Goal: Contribute content

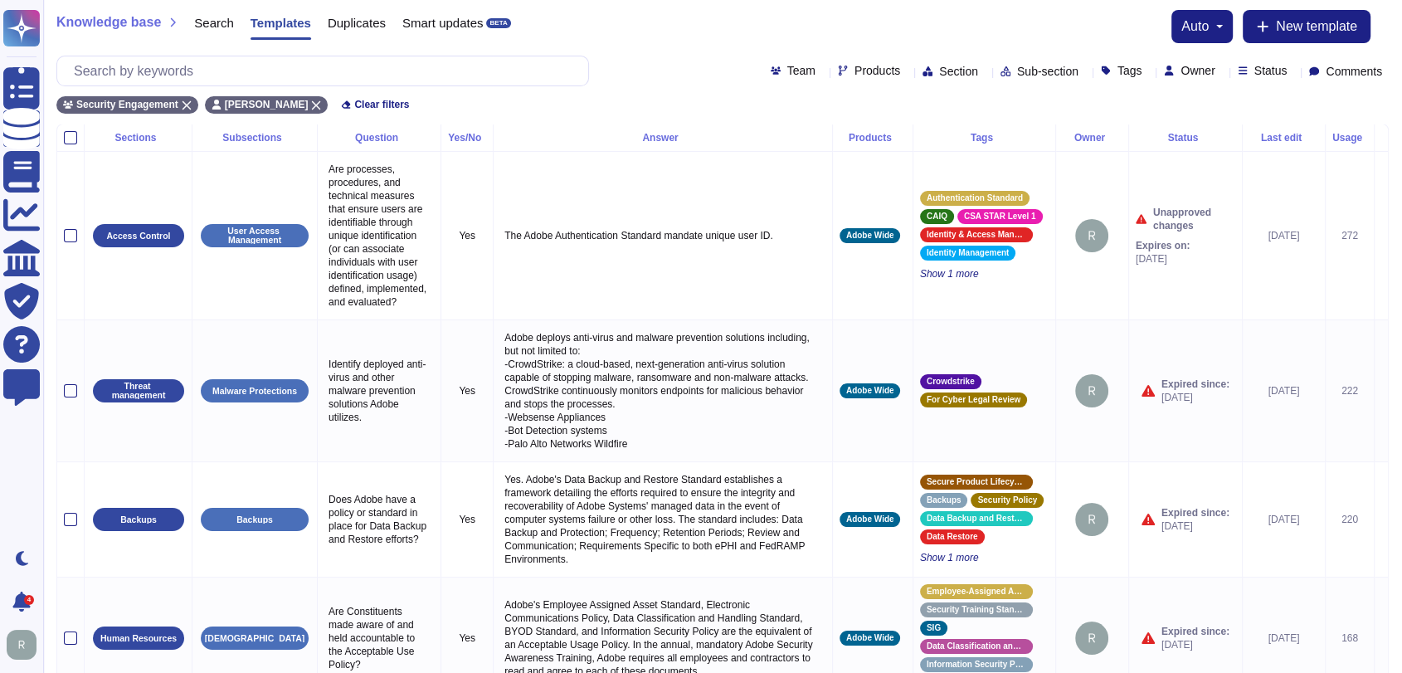
click at [742, 18] on div "Knowledge base Search Templates Duplicates Smart updates BETA auto New template" at bounding box center [722, 26] width 1332 height 33
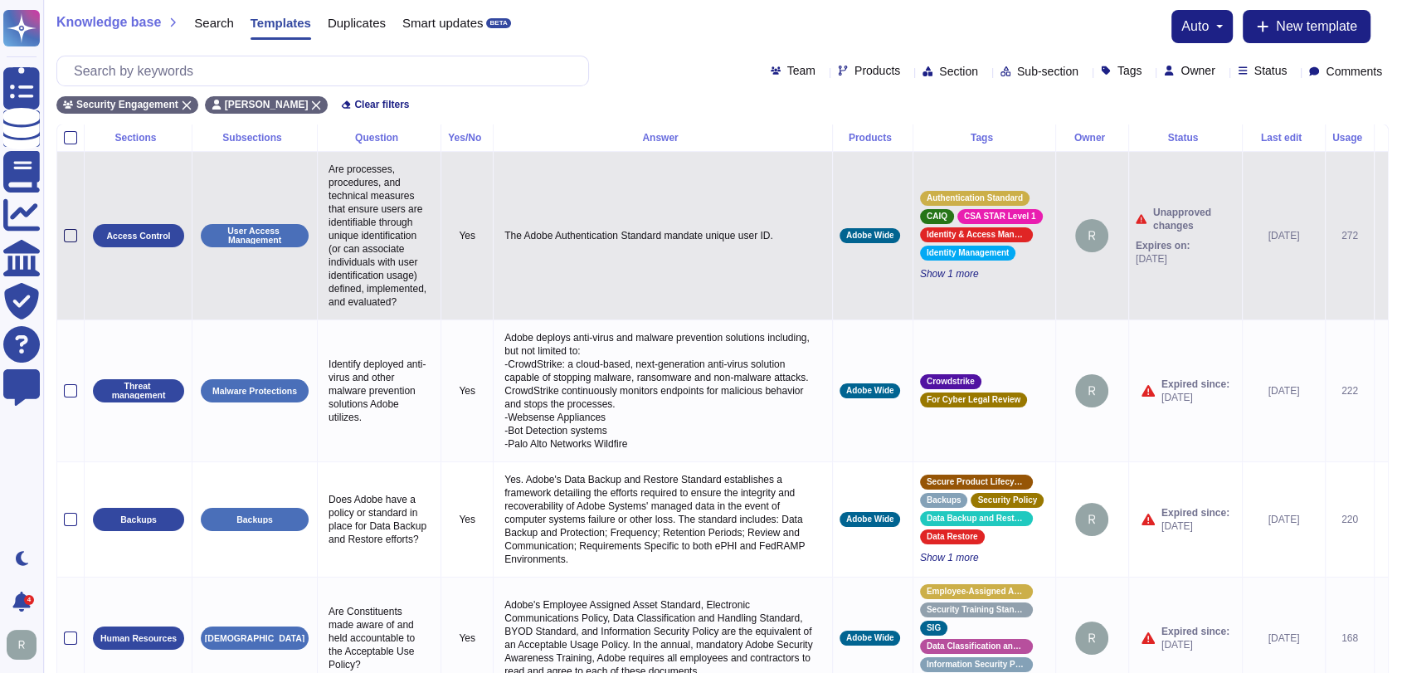
click at [66, 241] on div at bounding box center [70, 235] width 13 height 13
click at [0, 0] on input "checkbox" at bounding box center [0, 0] width 0 height 0
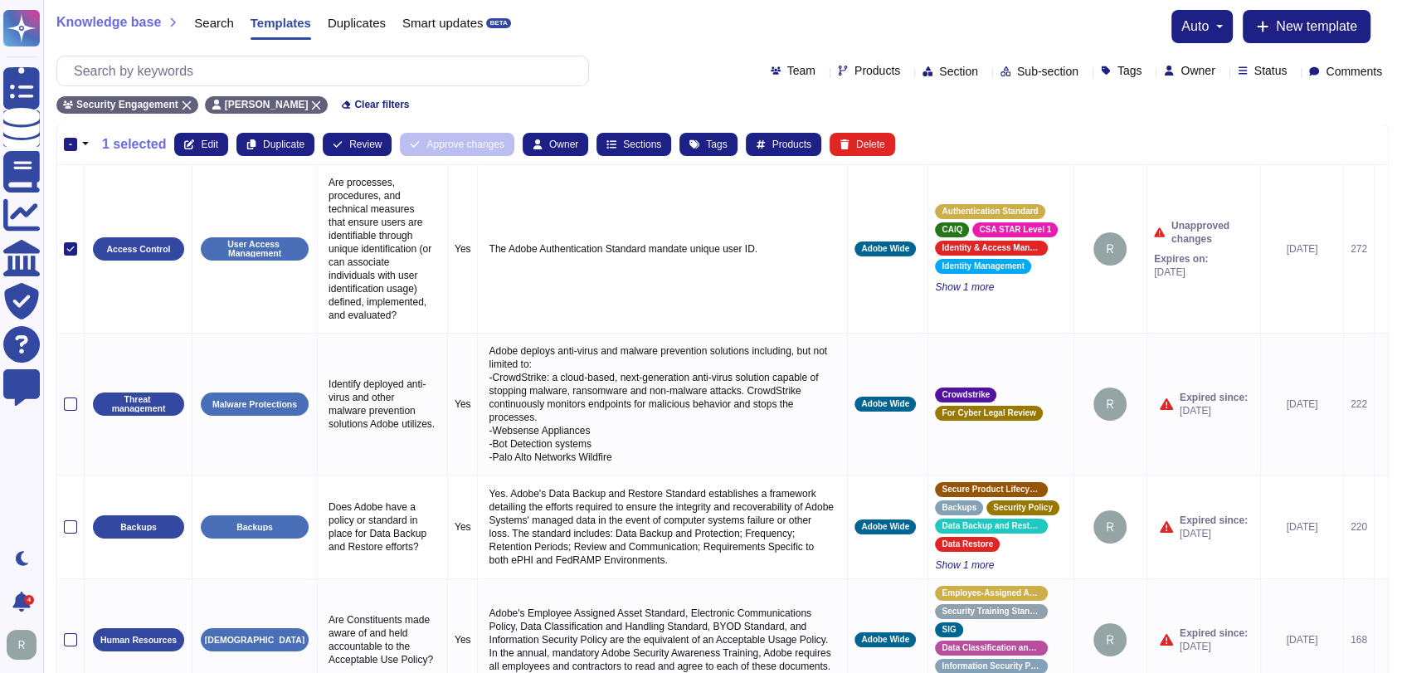
click at [753, 22] on div "Knowledge base Search Templates Duplicates Smart updates BETA auto New template" at bounding box center [722, 26] width 1332 height 33
click at [830, 31] on div "Knowledge base Search Templates Duplicates Smart updates BETA auto New template" at bounding box center [722, 26] width 1332 height 33
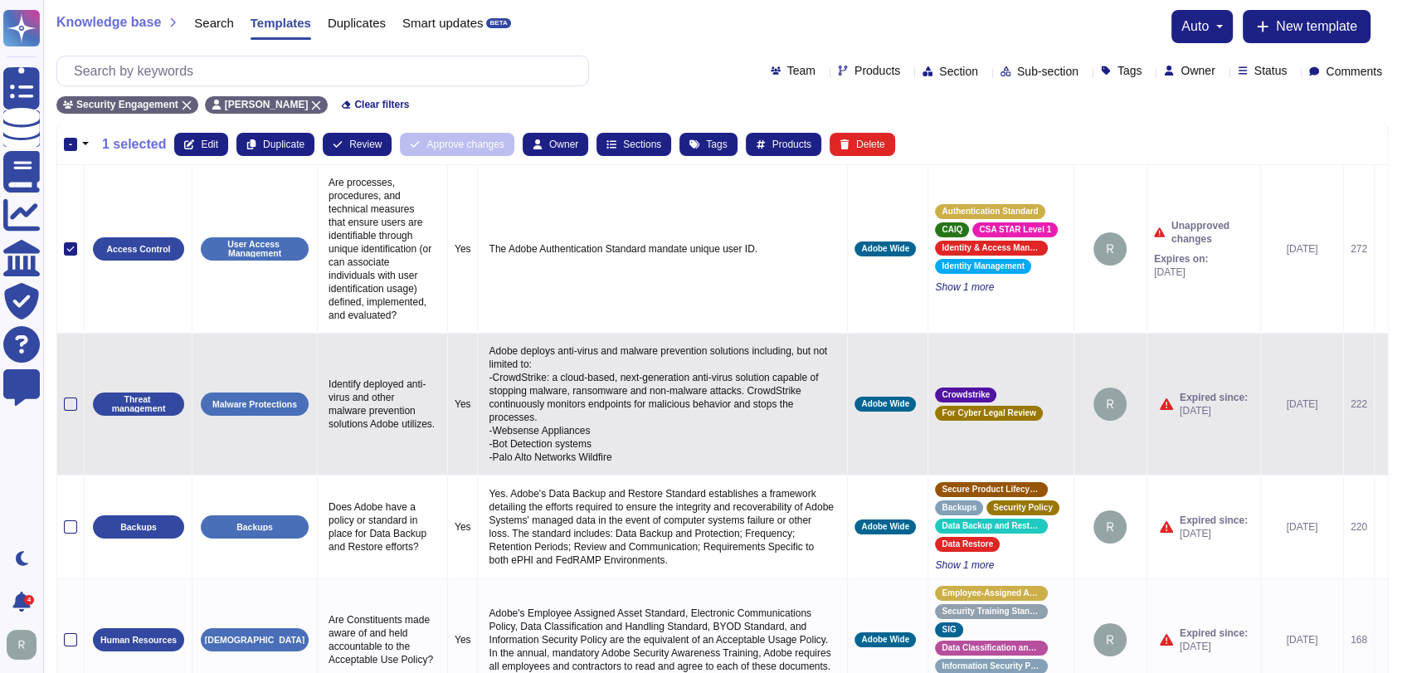
click at [1381, 405] on icon at bounding box center [1381, 405] width 0 height 0
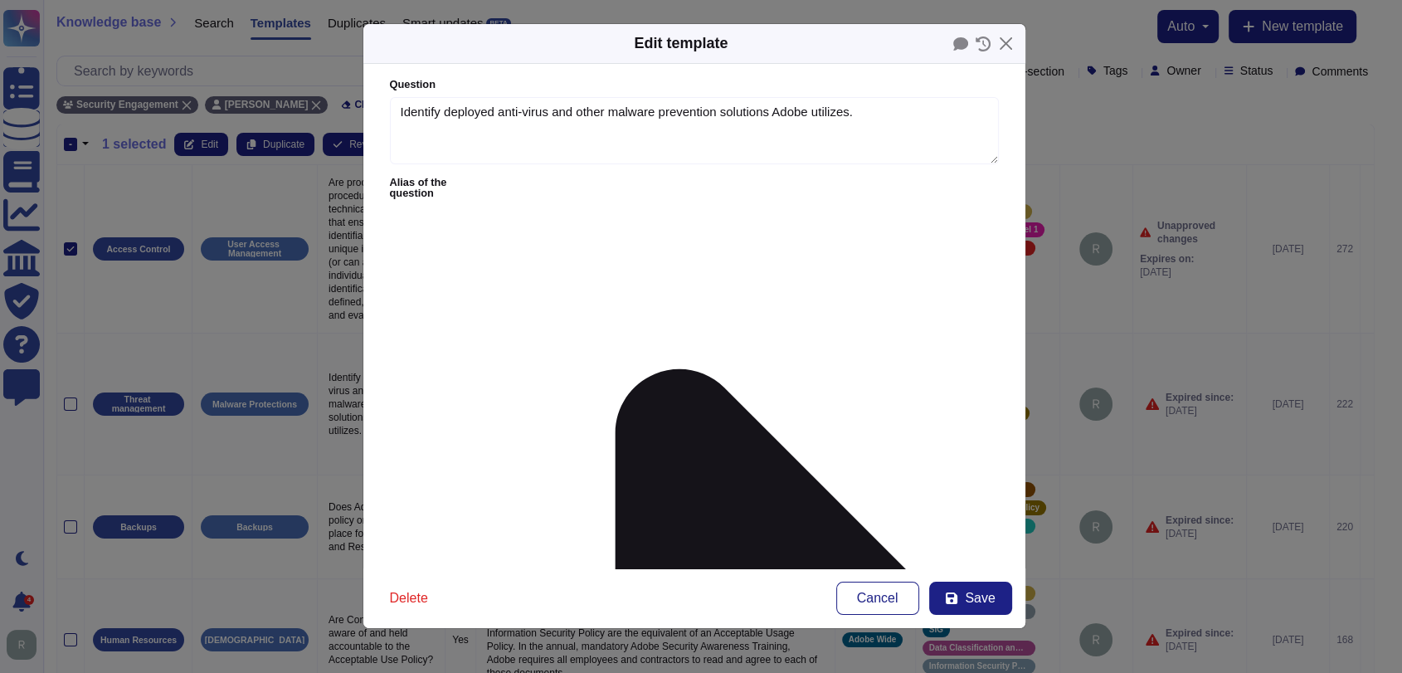
type textarea "Identify deployed anti-virus and other malware prevention solutions Adobe utili…"
type textarea "Adobe deploys anti-virus and malware prevention solutions including, but not li…"
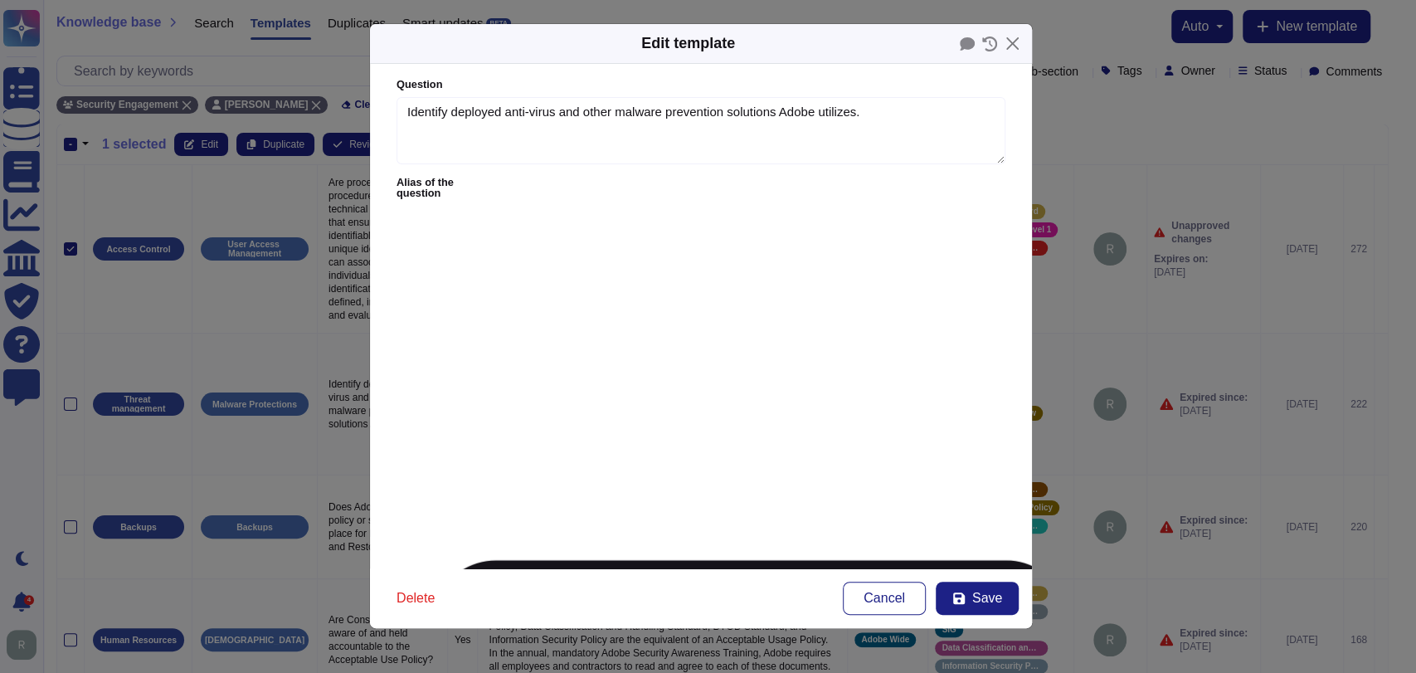
type textarea "Is antivirus or EDR (Endpoint Detection Response) software installed on servers?"
type textarea "Is there a Standard Operating Proceedure for end-point protection or anti-virus…"
type textarea "Are Advanced Malware Detection capabilities being used? If so please provide de…"
type textarea "Do you have an anti-virus and anti-malware policy? Please provide details as co…"
type textarea "Do you have anti-malware controls in place on all systems in scope that process…"
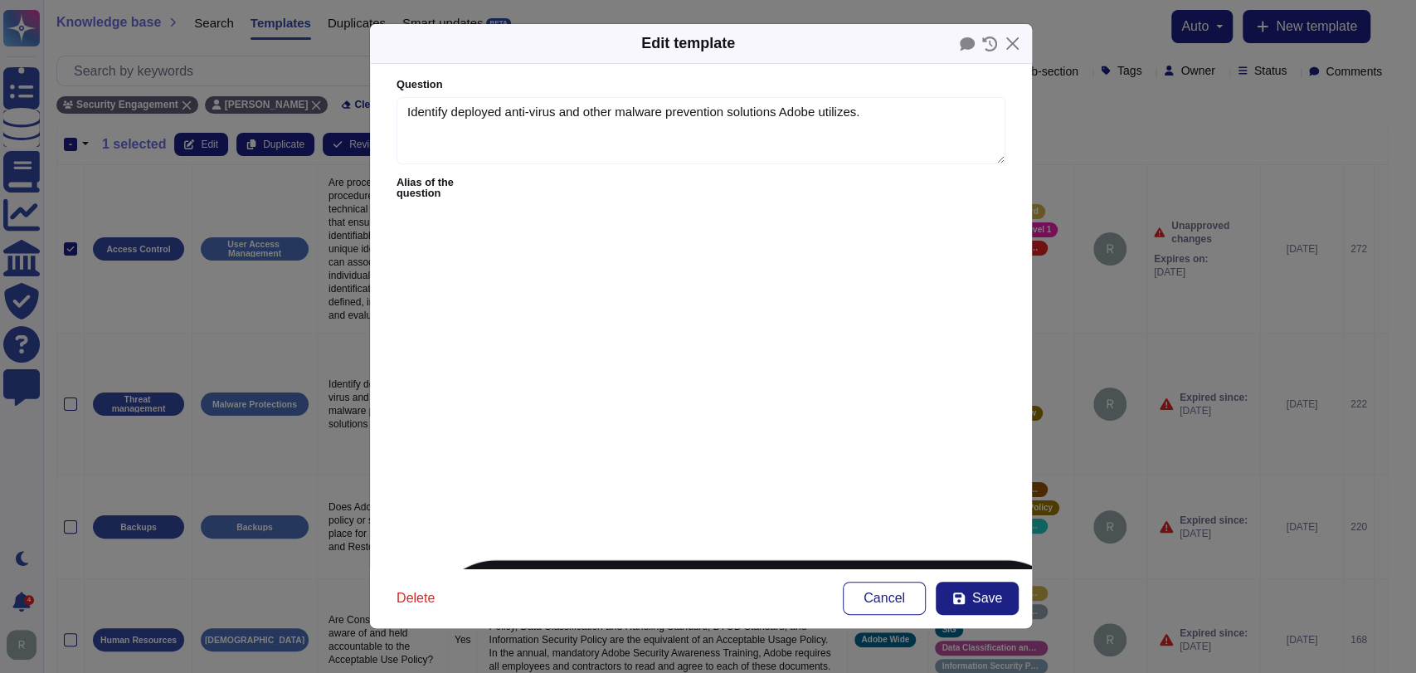
type textarea "Do you have anti-malware programs that support or connect to your cloud service…"
type textarea "Has antimalware, antivirus or EDR software been deployed and installed on your …"
type textarea "Do you have strong controls to prevent advanced malware entering your network?"
type textarea "Advanced malware protection?"
type textarea "Enable anti-exploitation features on enterprise assets and software."
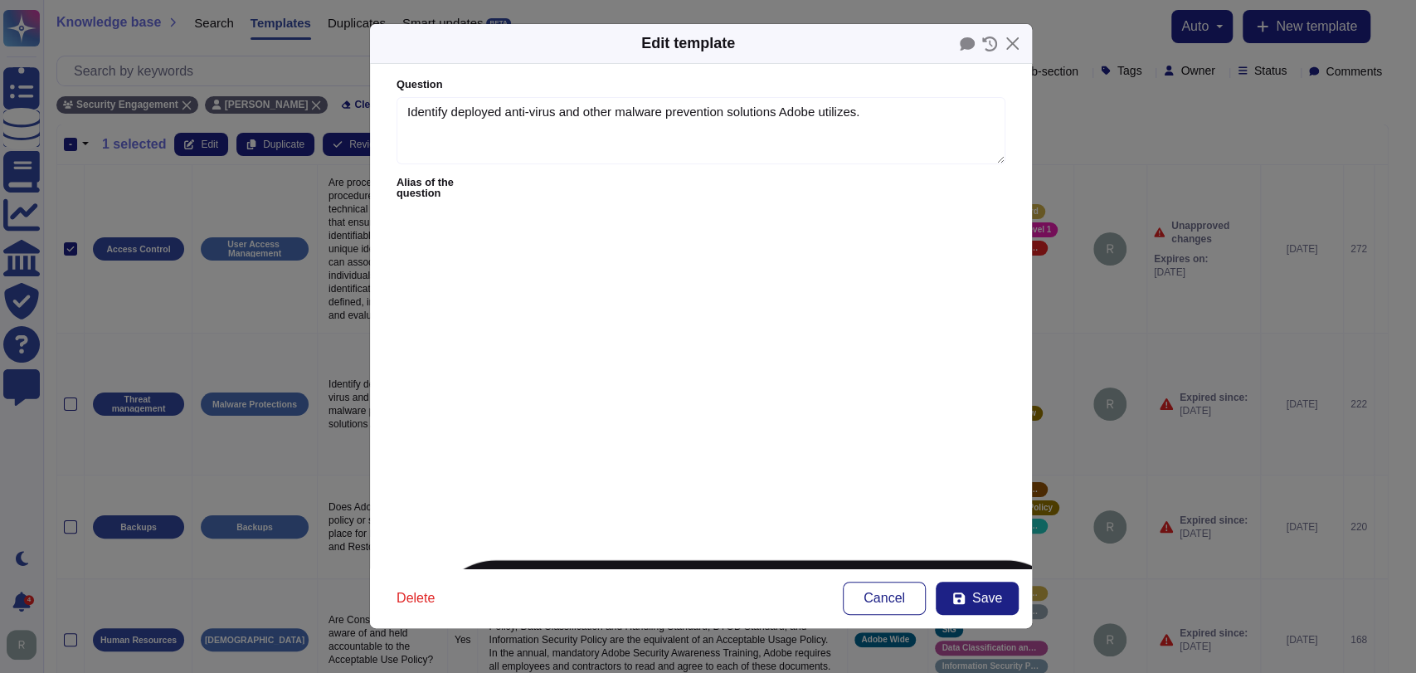
type textarea "The Anti-exploitation features include but not limited to:"
type textarea "Is there malware protection on all systems that support/process Ameriprise data?"
type textarea "Malware Protection (for OS)"
type textarea "What malware protection solution (e.g., Trend Micro, MS Defender) is implemente…"
type textarea "What anti-virus solution(s) is/are used?"
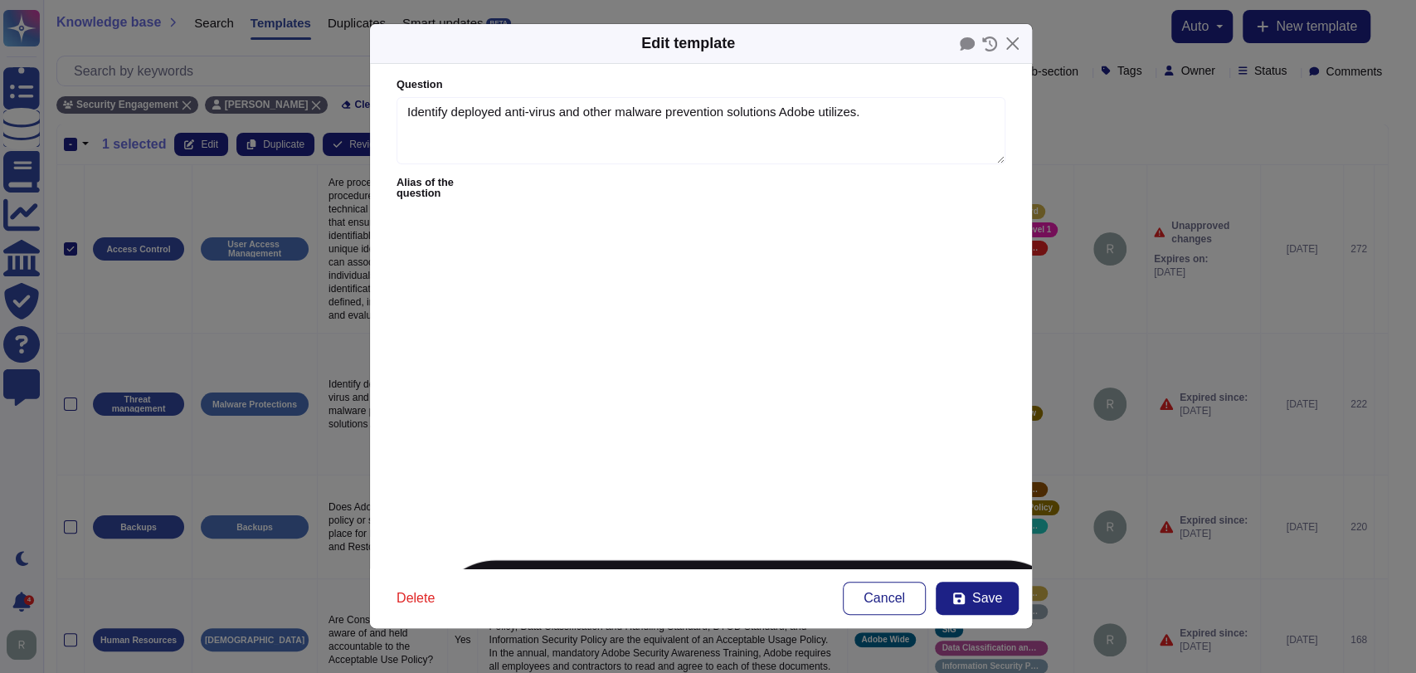
type textarea "Does the SaaS vendor have measures to protect it's tenancies from malware and r…"
type textarea "Is there an anti-malware solution in the workstations used to provide the servi…"
type textarea "Is there an anti-malware solution in the systems of the service environment?"
type textarea "All virus protection systems are updated with attack signatures at least once a…"
type textarea "Does the solution include a malware protection tool? Ex: what type of solution,…"
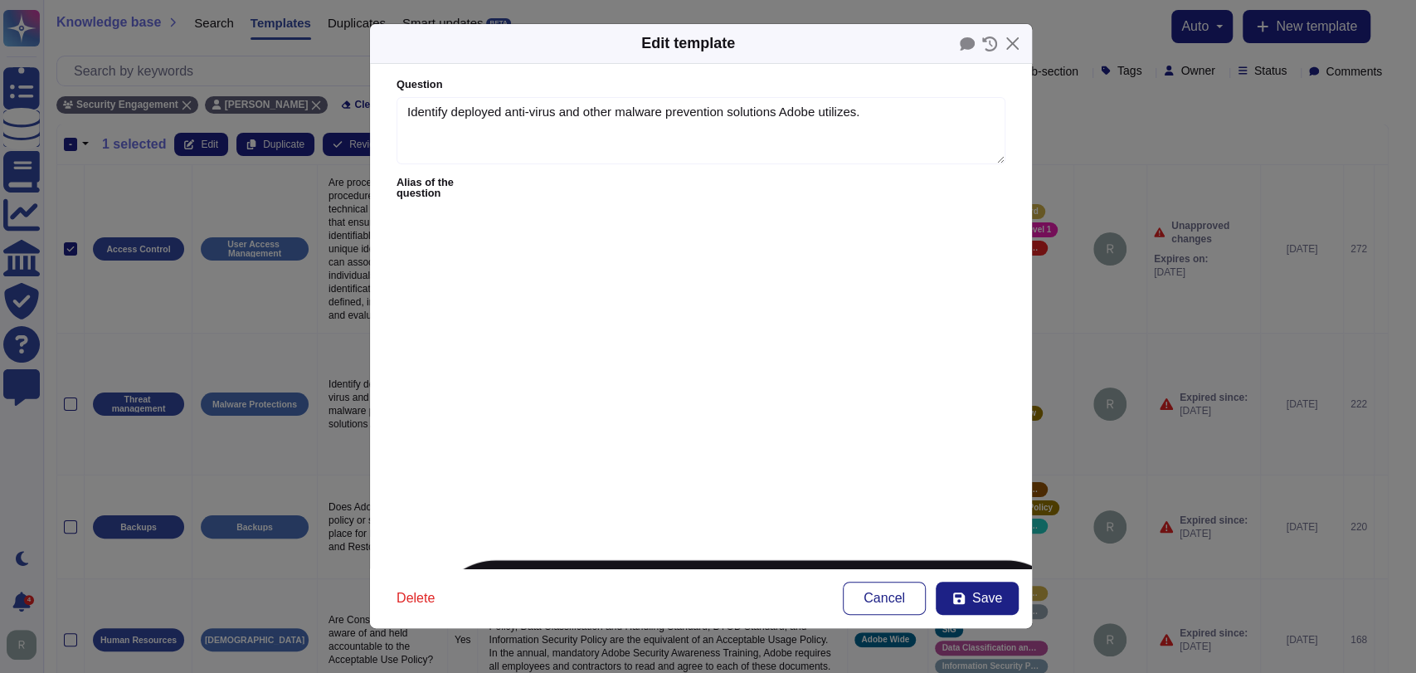
type textarea "Anti-malware programs that support or connect to your cloud service offerings i…"
type textarea "The systems that process data must be protected by a best of breed antimalware …"
type textarea "Do you have Antimalware on your systems ? Specify solution and how it is monito…"
type textarea "malware protection"
type textarea "Which protections are in place to prevent the propagation of malicious code (e.…"
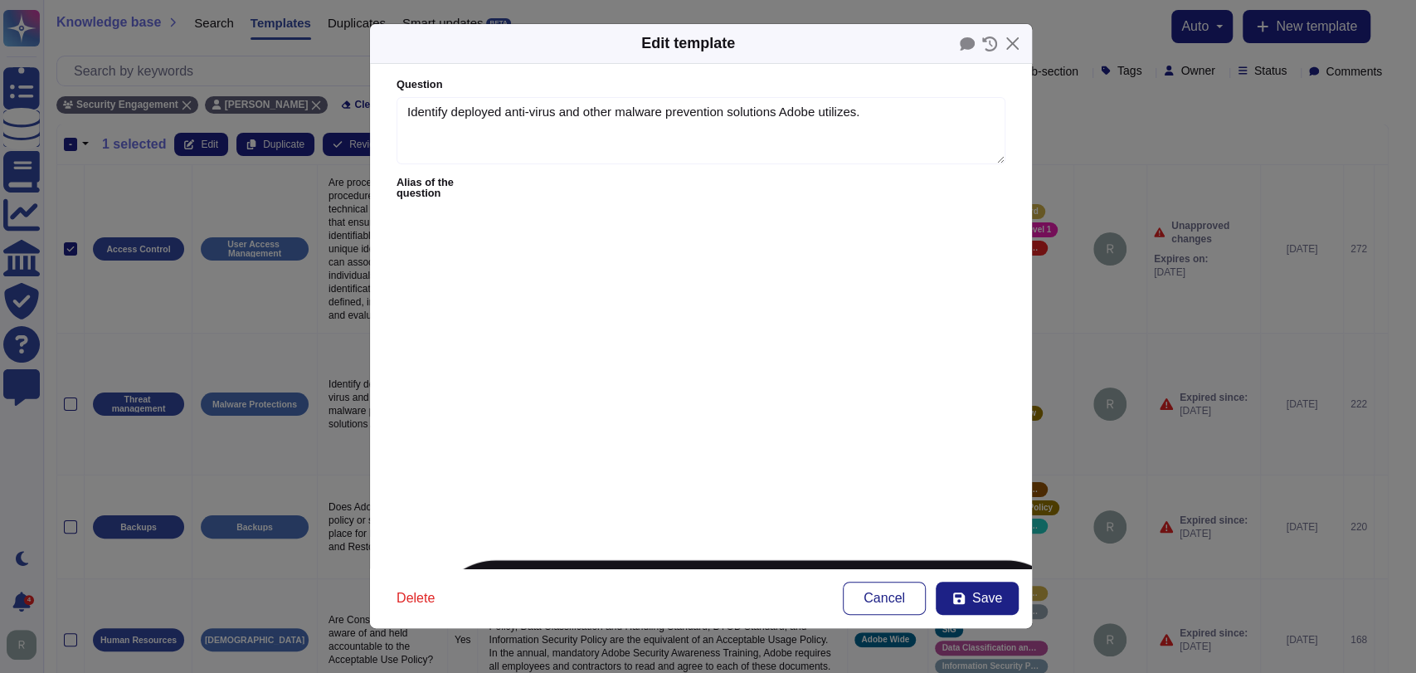
type textarea "5.Anti-malware protection must be kept operational and up to date continuously."
type textarea "6.Platform workloads shall be protected by an advanced endpoint protection incl…"
type textarea "8.Platform workloads shall be protected by an advanced endpoint protection incl…"
type textarea "Deploy and ensure that anti-virus, anti-malware, endpoint, perimeter and networ…"
type textarea "The system shall have full malware protection to prevent or control the install…"
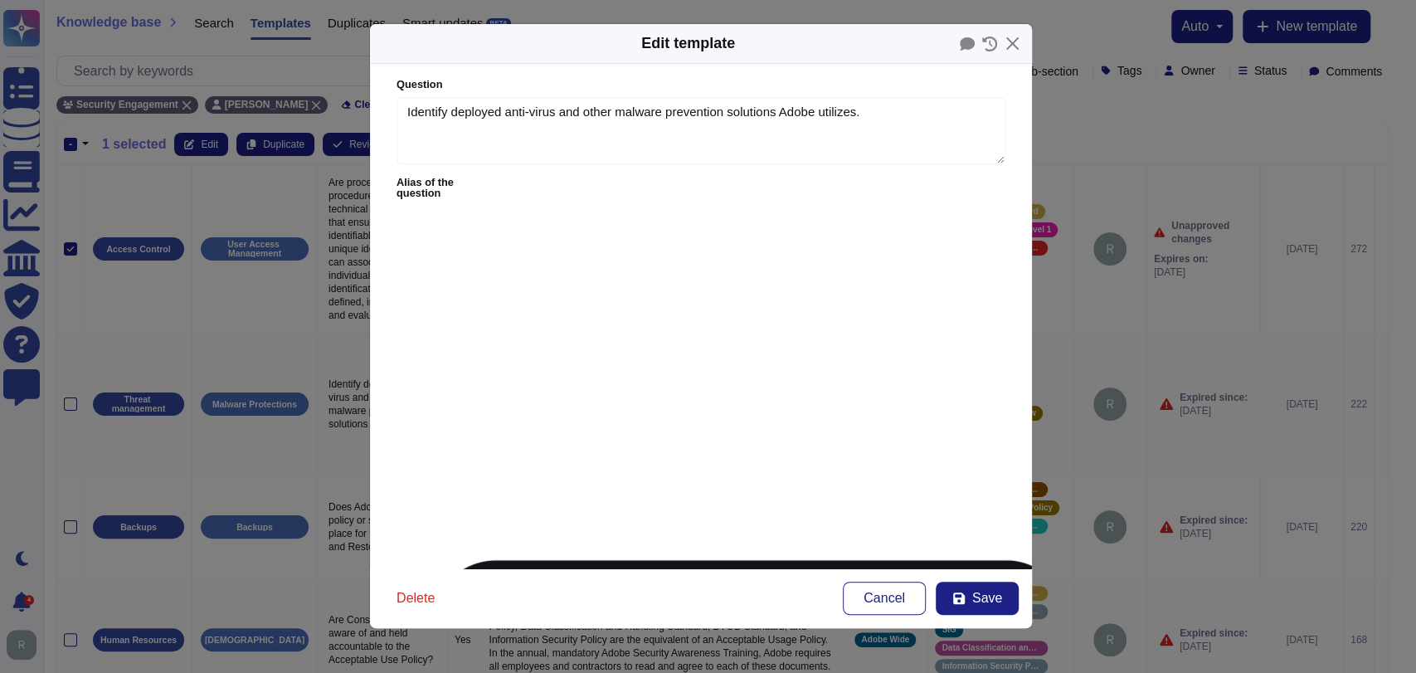
type textarea "Do you maintain anti-virus on all your systems that may contain client informat…"
type textarea "Does the organization protect all systems and networks from malicious software?"
type textarea "Is an antivirus installed on Linux/Unix server(s) ? (Please provide the name of…"
type textarea "Is an antivirus installed on Windows server(s) ? (Please provide the name of th…"
type textarea "Do you have antimalware (or EDR) software installed on all systems? Please spec…"
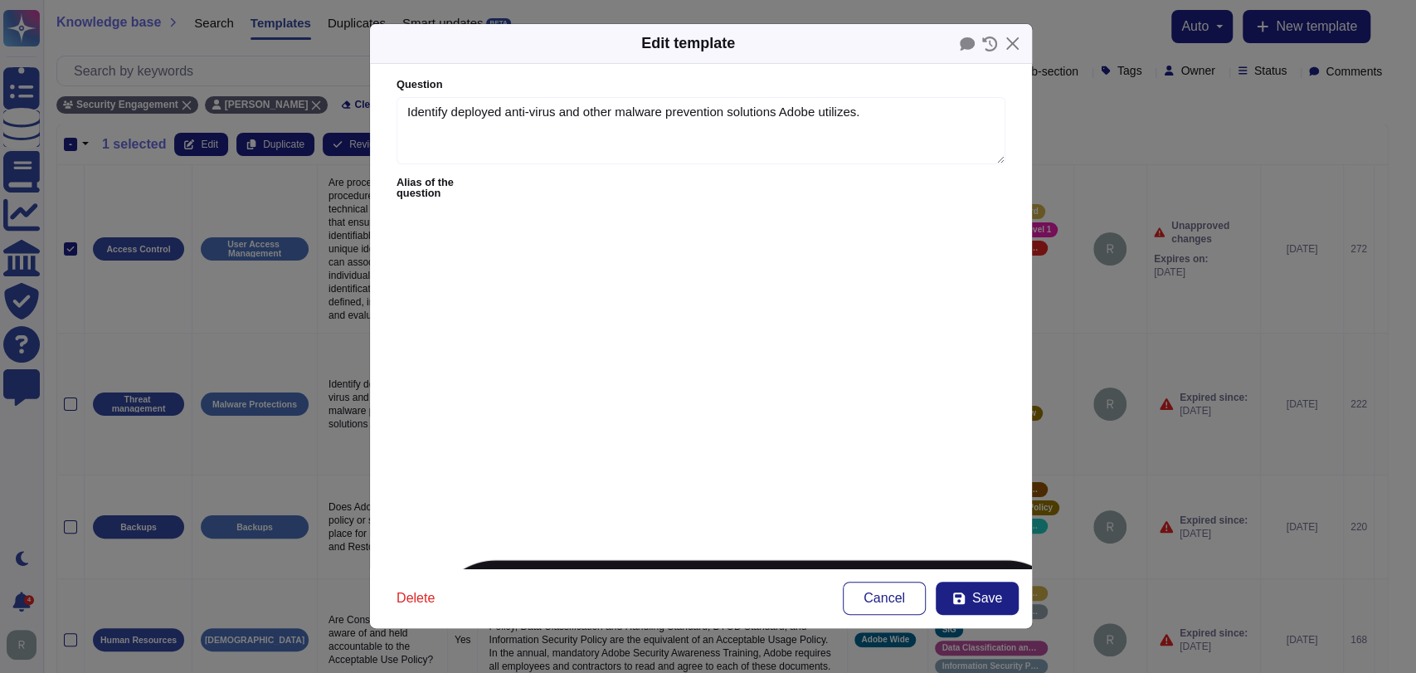
type textarea "The cloud provider employs the enforcement of security mechanisms (e.g. anti-vi…"
type textarea "Do you support antimalware scanning (Client and Server Endpoint Protection) ?"
type textarea "Is antivirus deployed to all servers? If yes, please list the software, version…"
type textarea "Does the product include any malware protection capabilities or allow the capab…"
type textarea "The solution must support malware scanning."
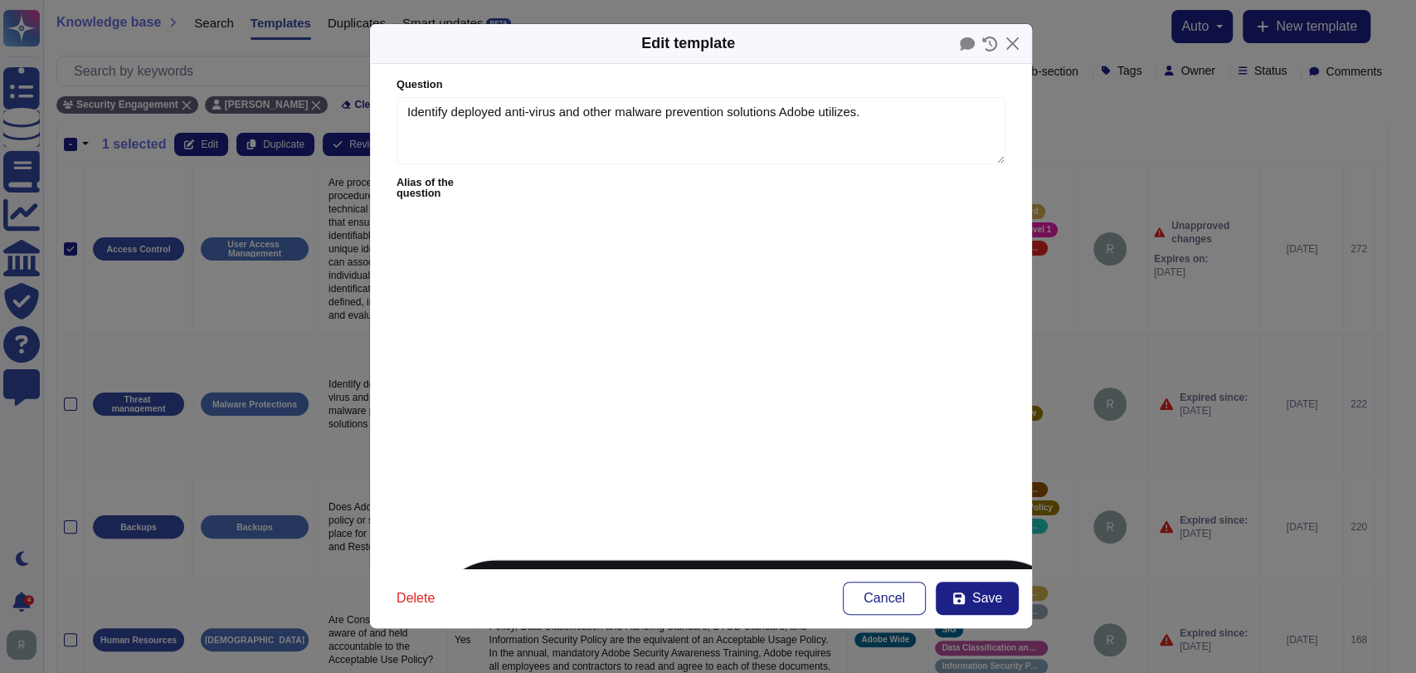
type textarea "Is end-point protection (anti-virus, advance threat protection, etc.) software …"
type textarea "Are all end-point protection safeguards configured to detect, remove, and prote…"
type textarea "Are servers equipped with centrally managed malware prevention software, includ…"
type textarea "Does your organization have a process to detect malware?"
type textarea "The Service Provider shall configure endpoints used for the Service with anti-m…"
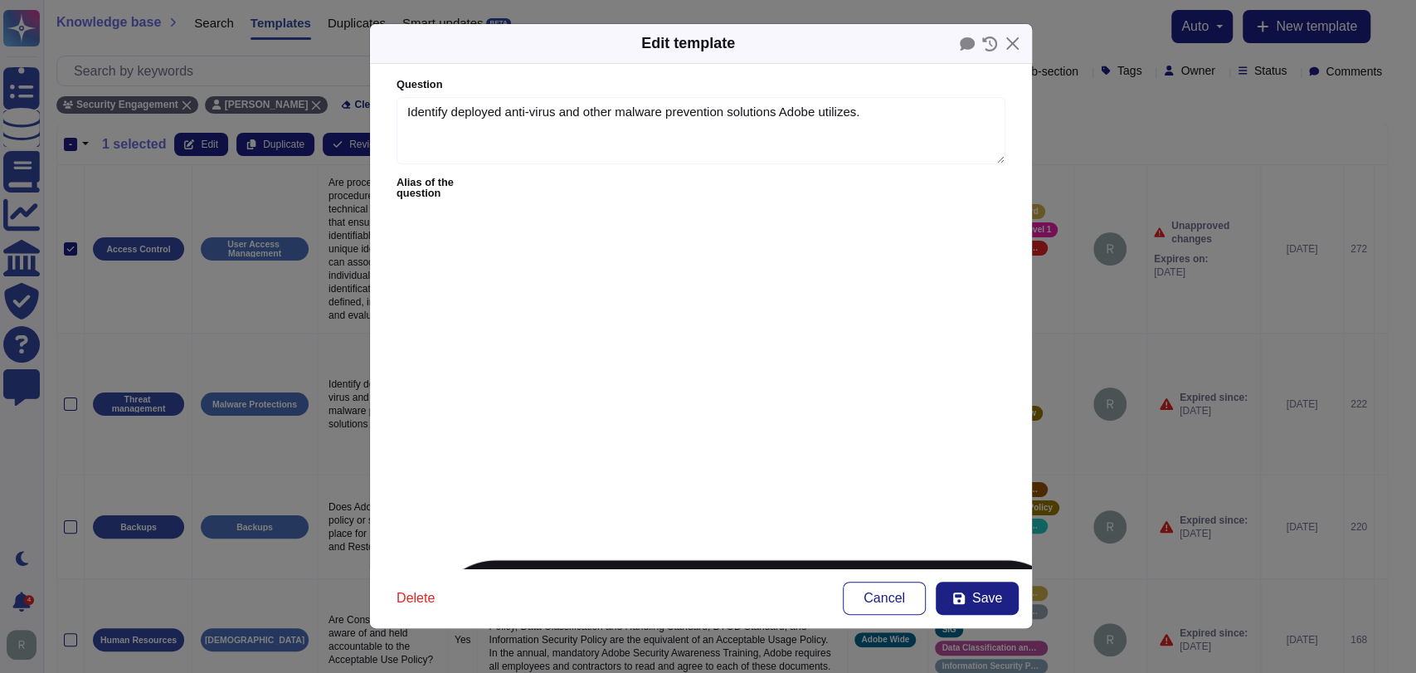
type textarea "Does your organisation and SaaS solution have measures to protect it's tenancie…"
type textarea "Full coverage (cloud and on prem) of a comprehensive, and up-to-date malware pr…"
type textarea "Please describe how malware protection is implemented. Outline the Malware prot…"
type textarea "What is your anti-virus / malware policies or protocols and who is responsible …"
type textarea "Describe the process and controls when your organization installs and manages A…"
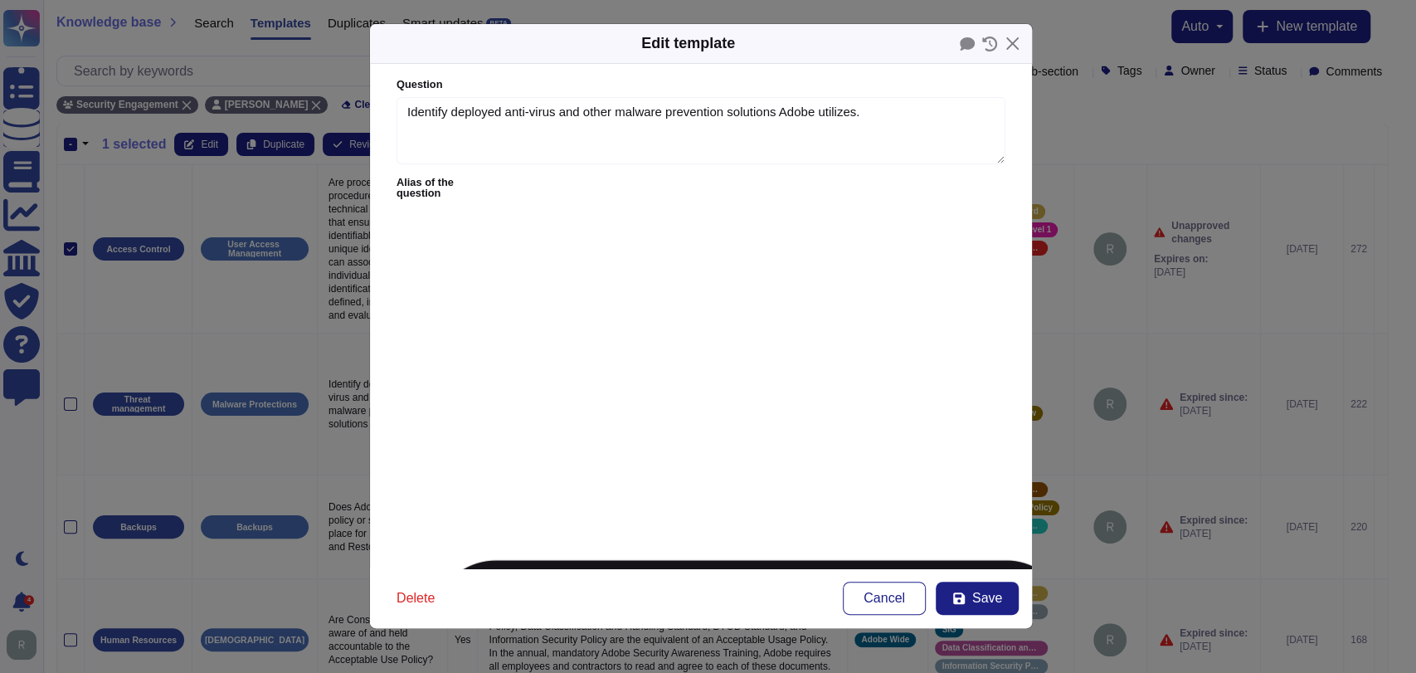
type textarea "SW.02. Does your entity maintain ongoing detection and response to malware in y…"
type textarea "Does your entity maintain ongoing detection and response to malware in your sof…"
type textarea "Does your organisation use and keep updated industry-recognised anti-virus, ant…"
type textarea "Malicious Code The system is expected to ensure that the malicious activities i…"
type textarea "A malware protection solution (antivirus) is provided on the platform hosting t…"
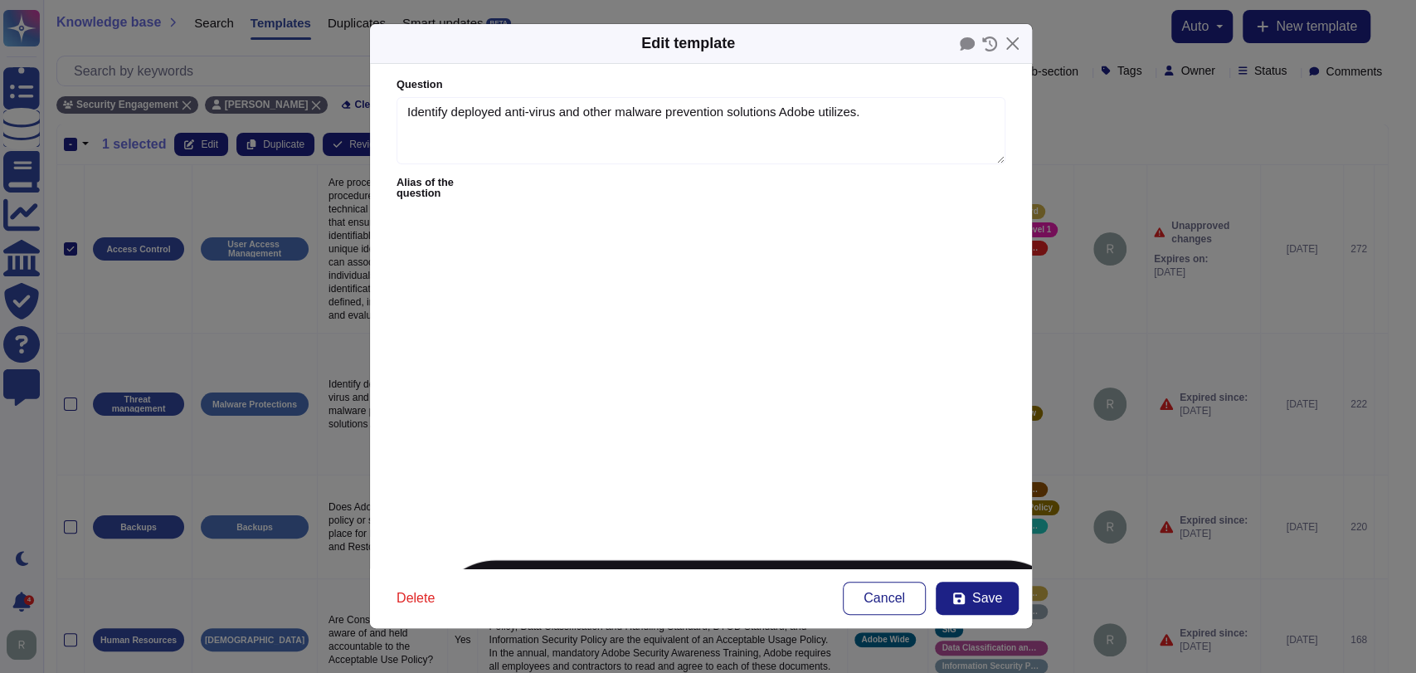
type textarea "3.6 Does personal or confidential data sent or received electronically include …"
type textarea "7.21 Has your company implemented automated tools to continuously monitor compa…"
type textarea "Is an anti-malware solution present in the endpoints / servers supporting these…"
type textarea "Has antivirus software been deployed and installed on your computers and suppor…"
type textarea "Does the anti-virus process/procedure apply to PCs? (note that your response sh…"
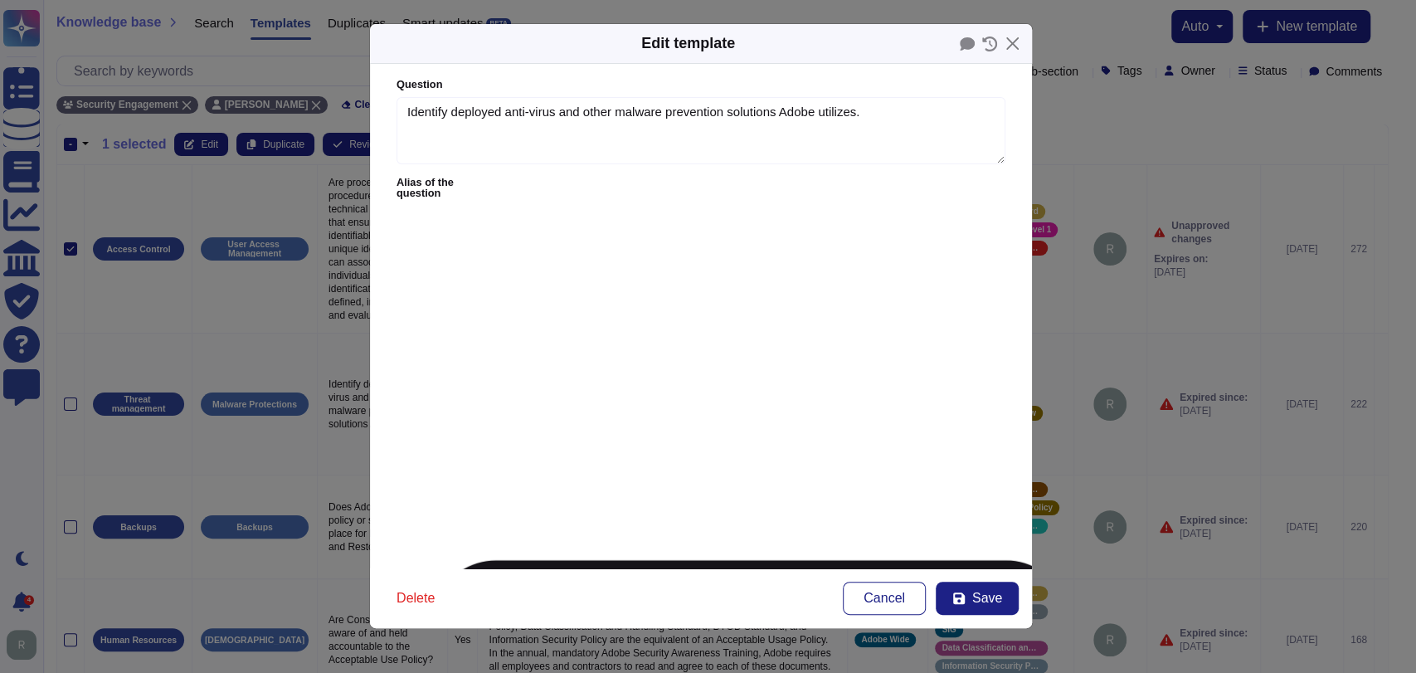
type textarea "Does your organisation have endpoint protection controls in place on all end us…"
type textarea "Are systems used for development protected from malware and viruses?"
type textarea "All identified IT systems, services, and devices have an anti-malware solution …"
type textarea "Please confirm the ways in which you prevent malware from entering your network…"
type textarea "Please confirm where anti-virus software is installed (Select all that apply)."
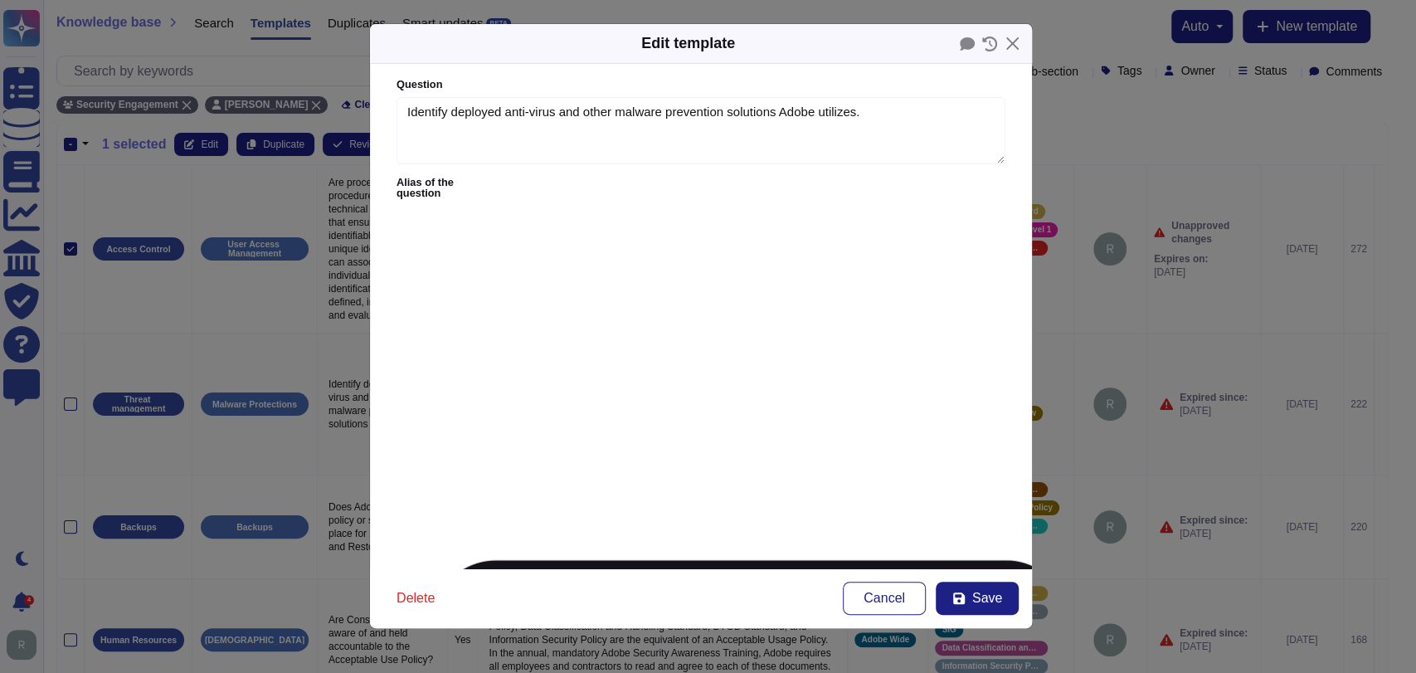
type textarea "The proposed solution should be protected against all forms of malware includin…"
type textarea "Malware protection install in All servers (Y/N)"
type textarea "Malware protection install in All Endpoints (Y/N)"
type textarea "measures against malware such as computer viruses"
type textarea "Does your organisation offer tools to the customer to prevent misuse and malwar…"
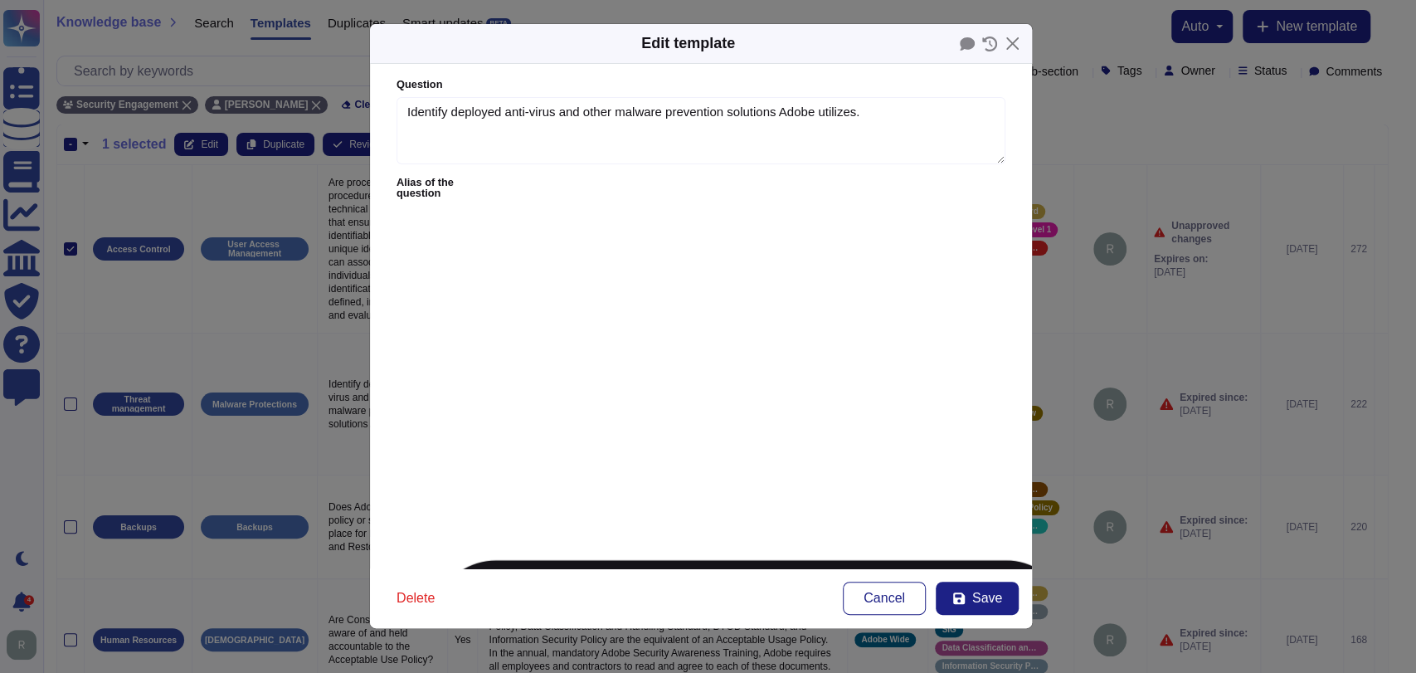
type textarea "16.1.8 Third Party must ensure appropriate anti-virus/anti-malware detection so…"
click at [1011, 41] on button "Close" at bounding box center [1013, 44] width 26 height 26
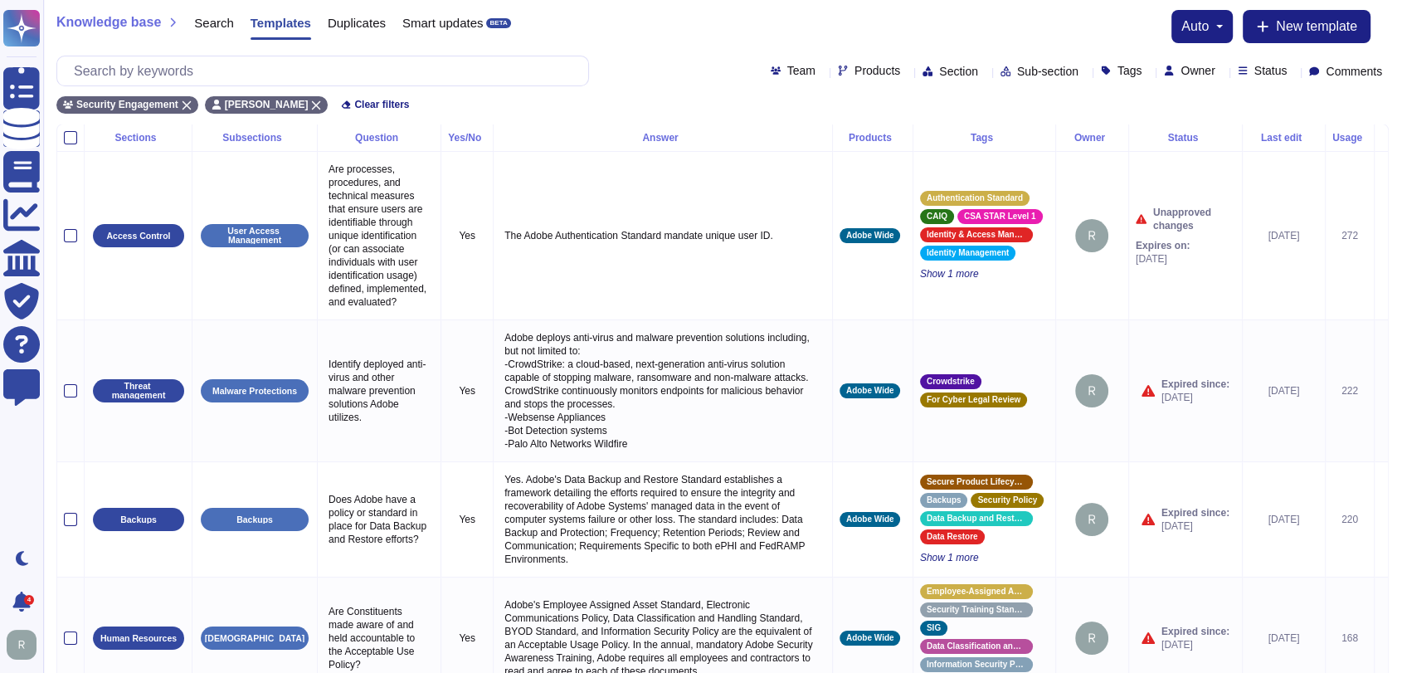
click at [1035, 31] on div "Knowledge base Search Templates Duplicates Smart updates BETA auto New template" at bounding box center [722, 26] width 1332 height 33
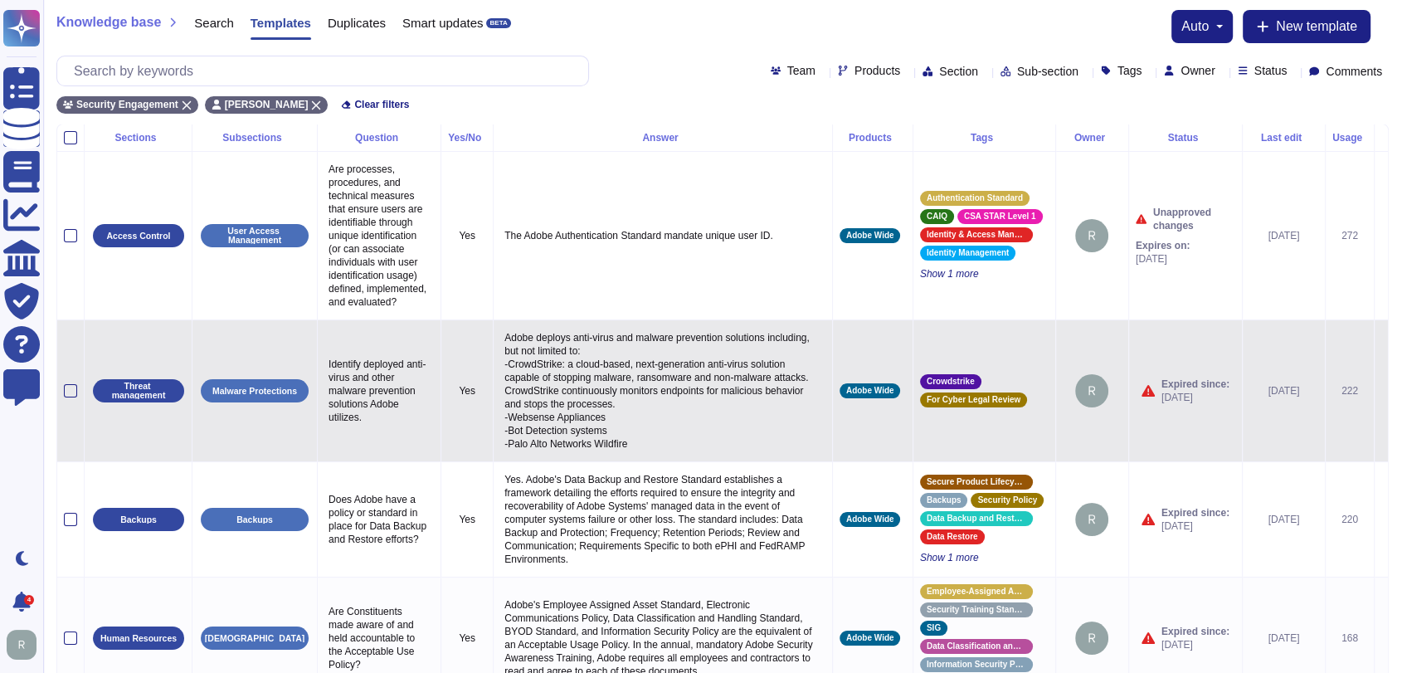
click at [1381, 392] on icon at bounding box center [1381, 392] width 0 height 0
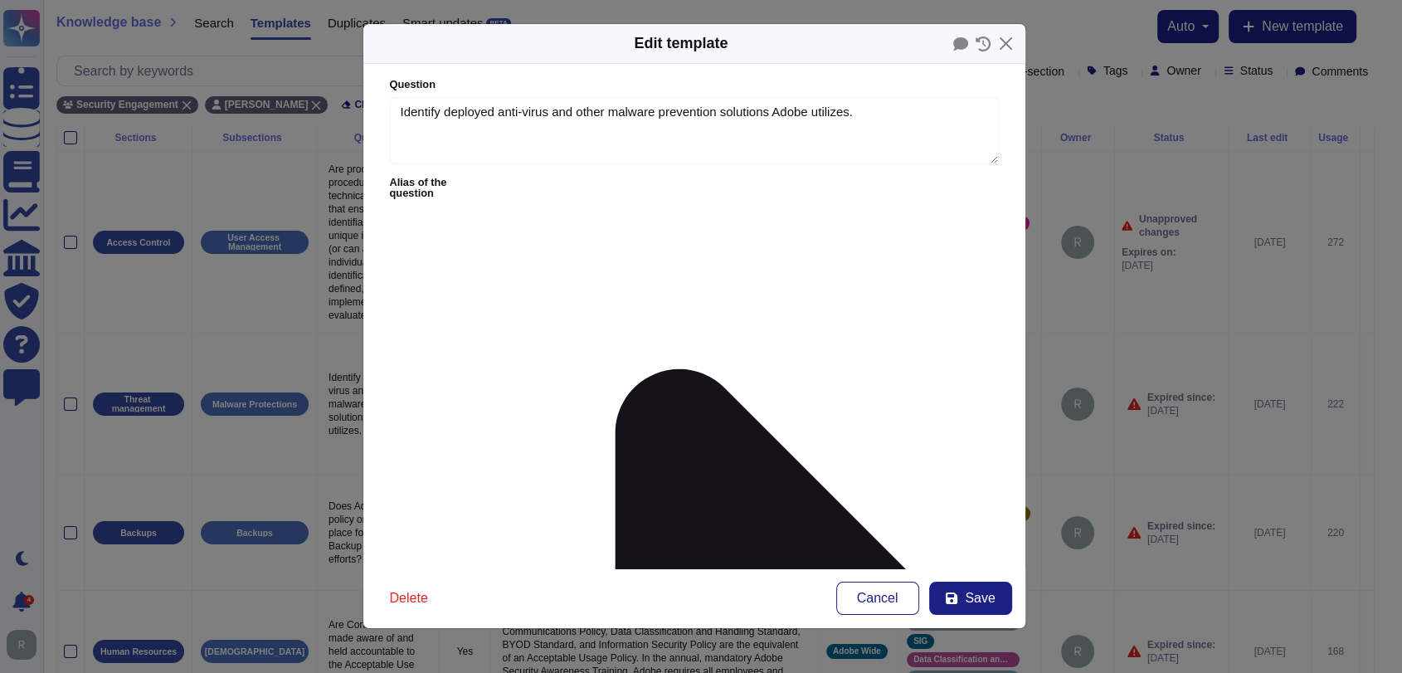
type textarea "Identify deployed anti-virus and other malware prevention solutions Adobe utili…"
type textarea "Adobe deploys anti-virus and malware prevention solutions including, but not li…"
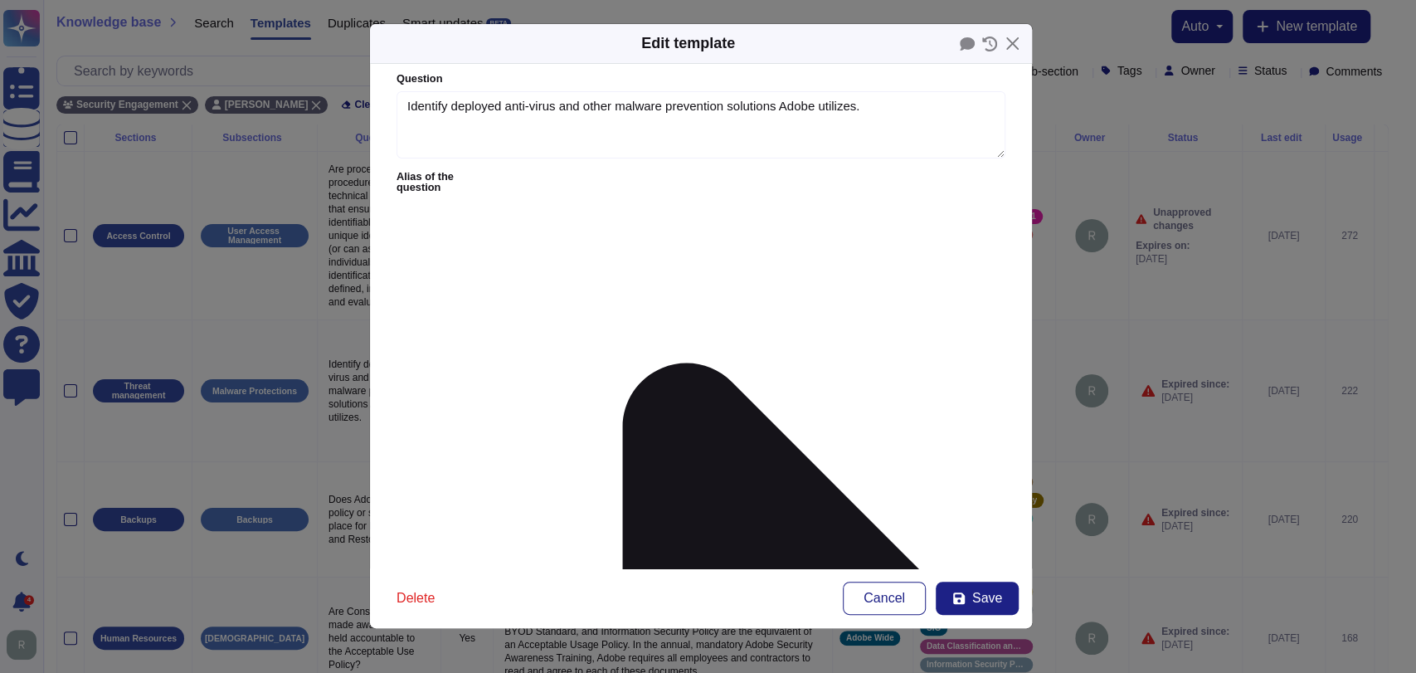
scroll to position [5, 0]
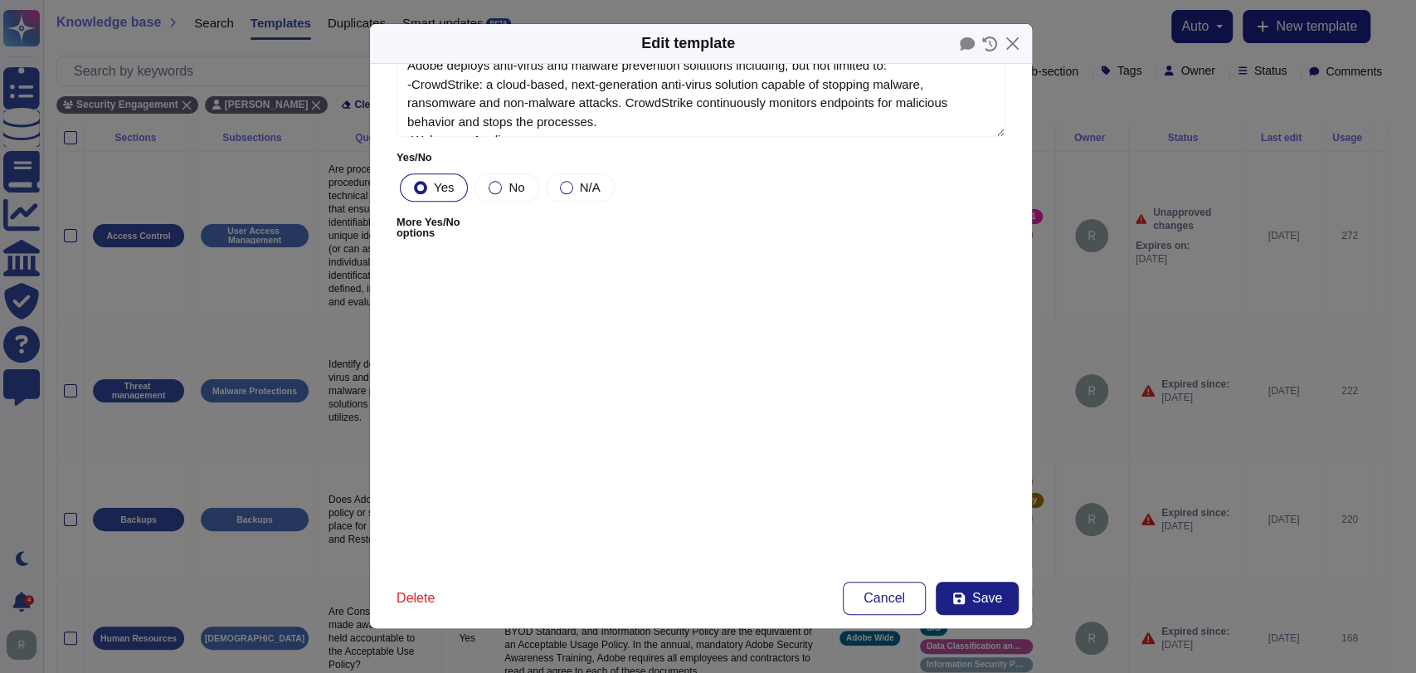
scroll to position [1182, 0]
click at [669, 508] on form "Question Identify deployed anti-virus and other malware prevention solutions Ad…" at bounding box center [701, 316] width 662 height 504
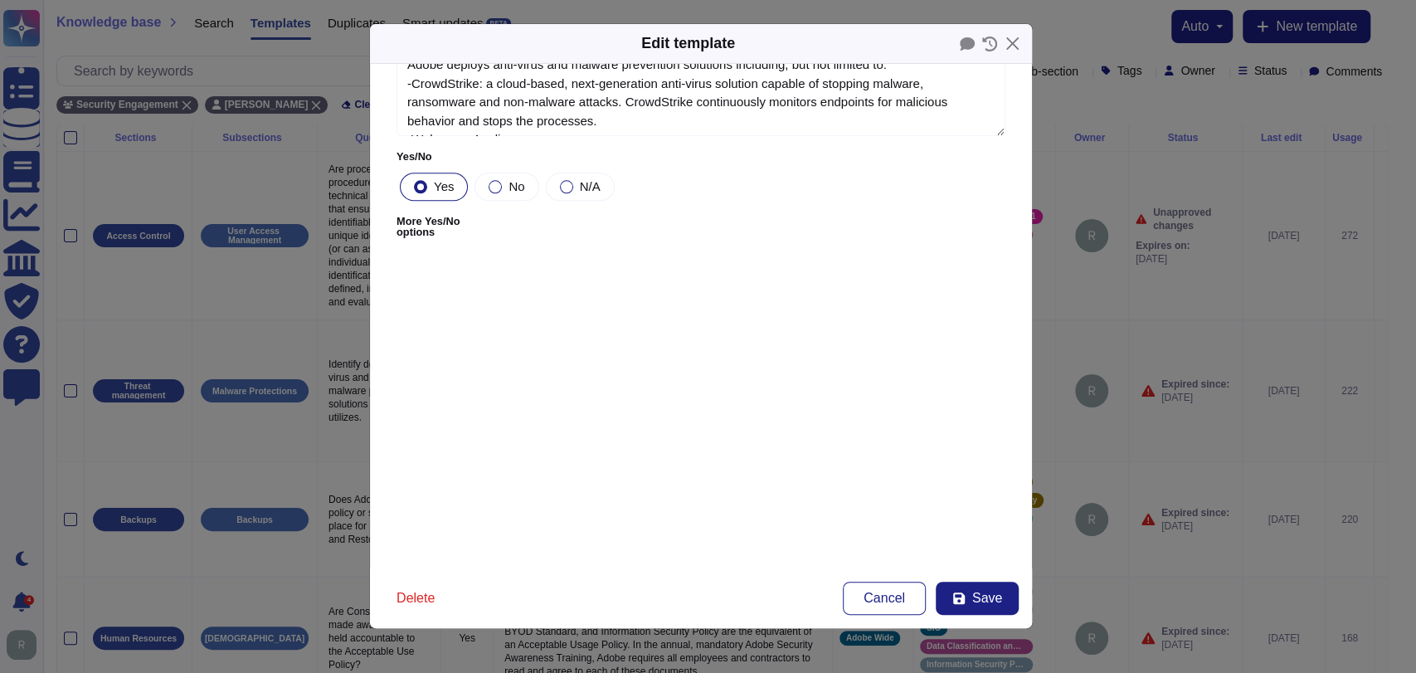
drag, startPoint x: 577, startPoint y: 451, endPoint x: 577, endPoint y: 485, distance: 34.9
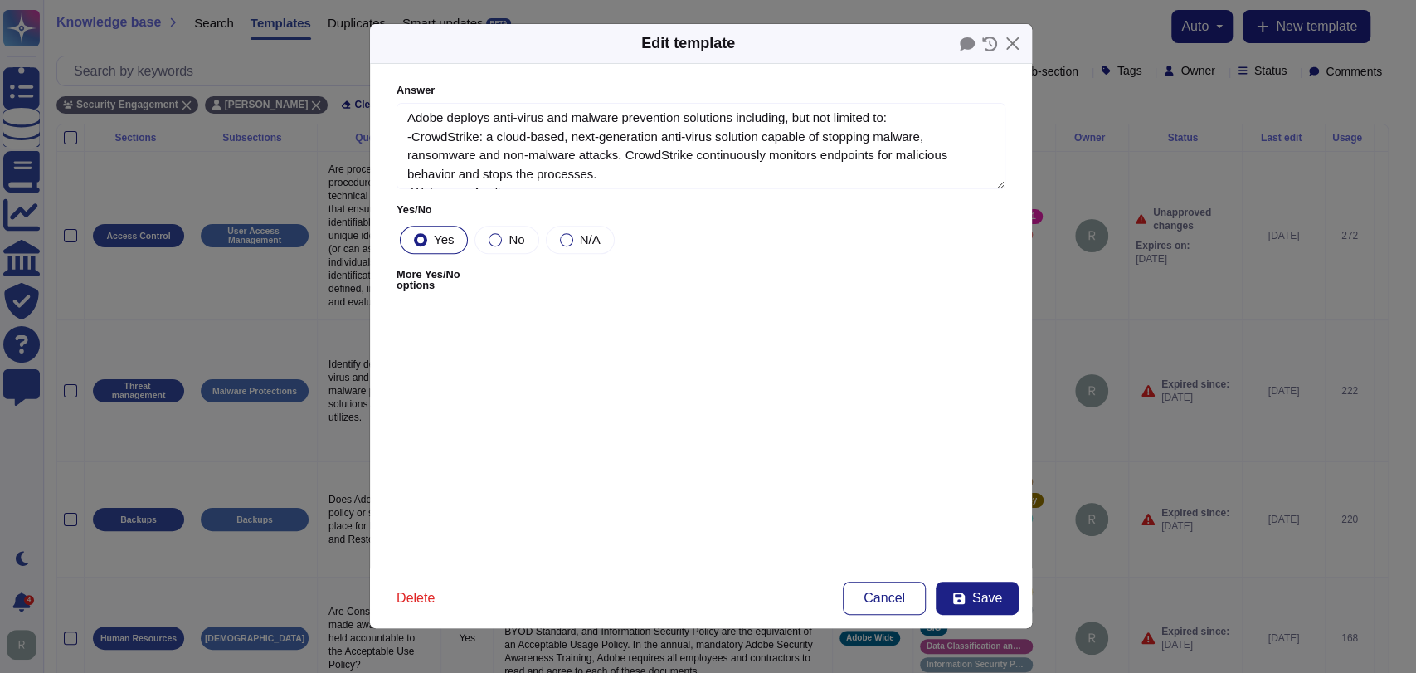
click at [964, 599] on icon at bounding box center [959, 598] width 12 height 12
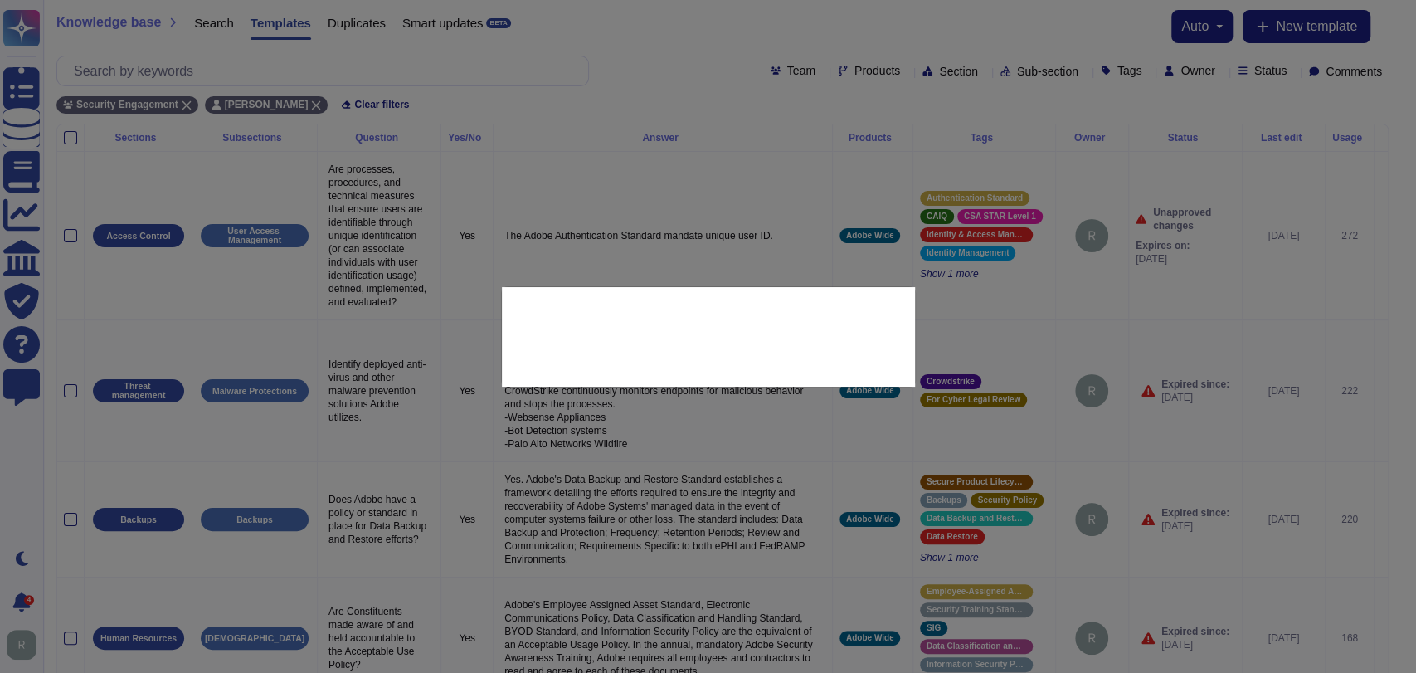
type input "[DATE]"
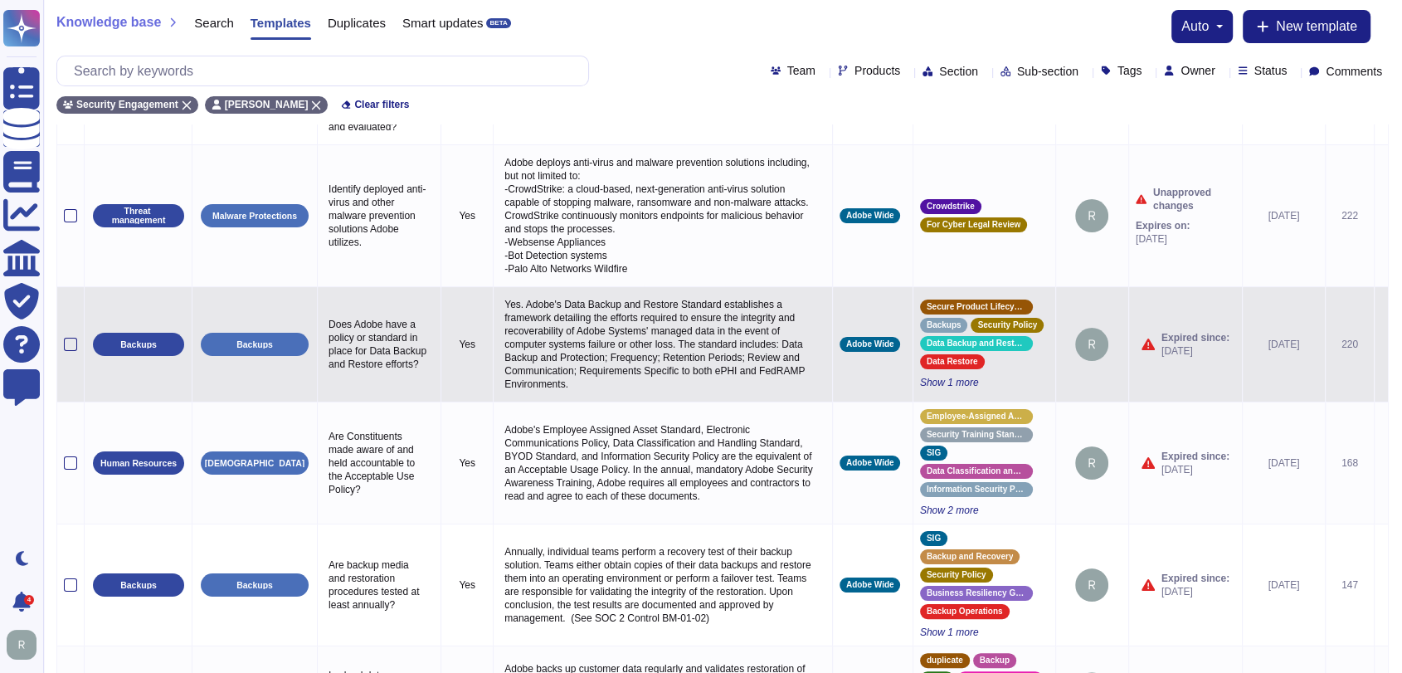
scroll to position [174, 0]
click at [694, 353] on p "Yes. Adobe's Data Backup and Restore Standard establishes a framework detailing…" at bounding box center [662, 345] width 325 height 101
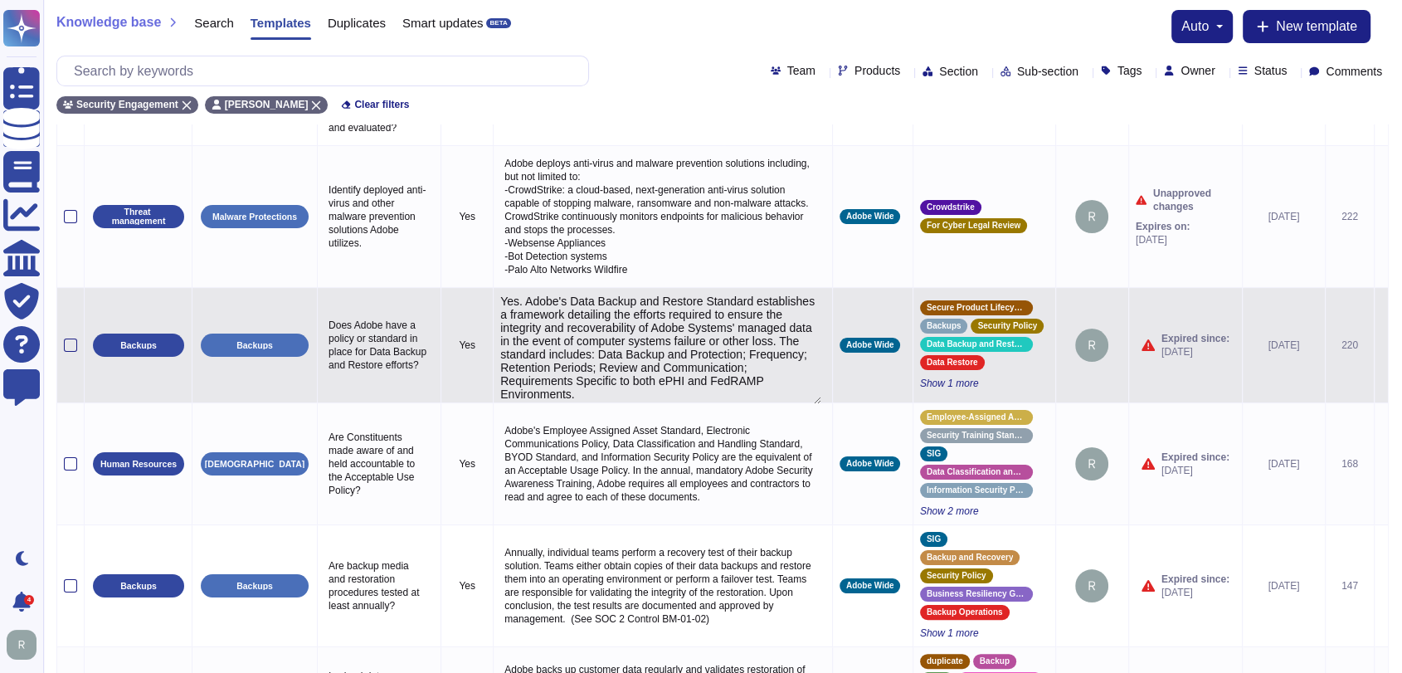
type textarea "Yes. Adobe's Data Backup and Restore Standard establishes a framework detailing…"
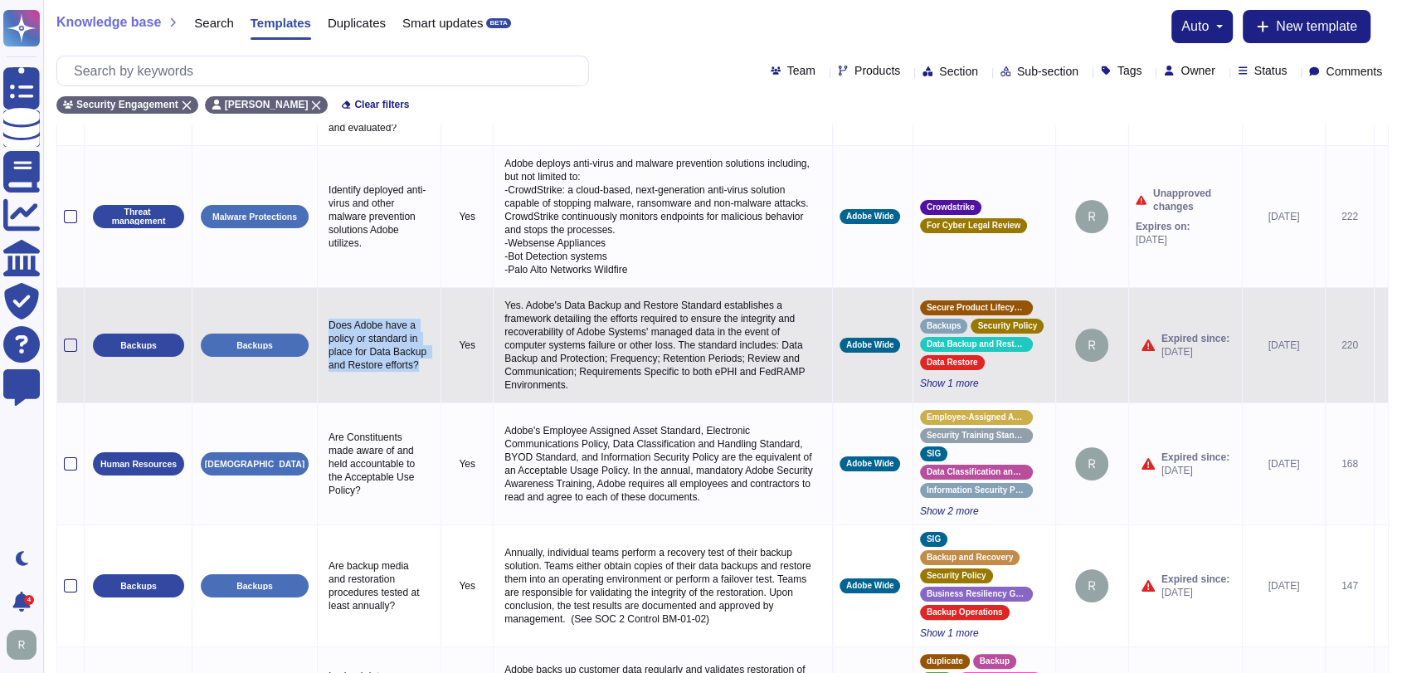
drag, startPoint x: 370, startPoint y: 377, endPoint x: 331, endPoint y: 331, distance: 60.0
click at [331, 331] on p "Does Adobe have a policy or standard in place for Data Backup and Restore effor…" at bounding box center [379, 344] width 110 height 61
type textarea "Does Adobe have a policy or standard in place for Data Backup and Restore effor…"
drag, startPoint x: 358, startPoint y: 373, endPoint x: 329, endPoint y: 329, distance: 52.2
click at [329, 329] on p "Does Adobe have a policy or standard in place for Data Backup and Restore effor…" at bounding box center [379, 344] width 110 height 61
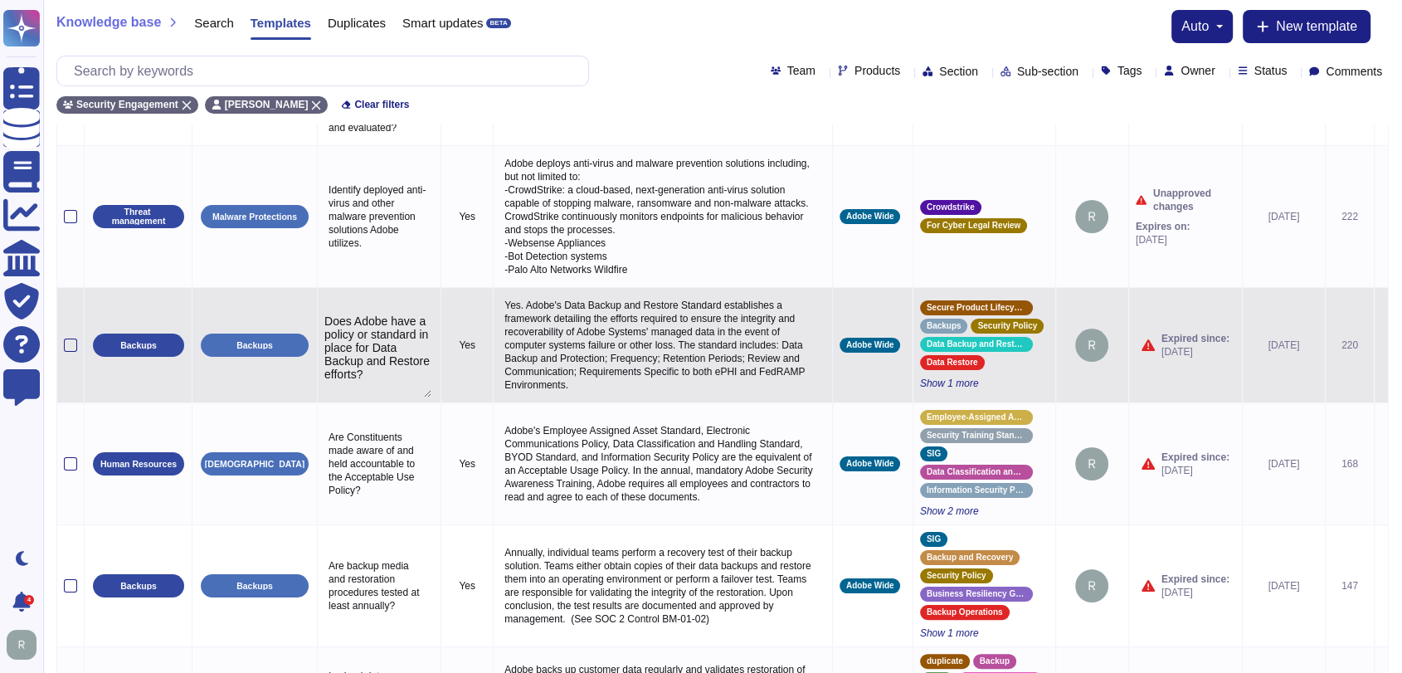
type textarea "Does Adobe have a policy or standard in place for Data Backup and Restore effor…"
click at [345, 334] on textarea "Does Adobe have a policy or standard in place for Data Backup and Restore effor…" at bounding box center [377, 355] width 107 height 83
click at [554, 361] on p "Yes. Adobe's Data Backup and Restore Standard establishes a framework detailing…" at bounding box center [662, 345] width 325 height 101
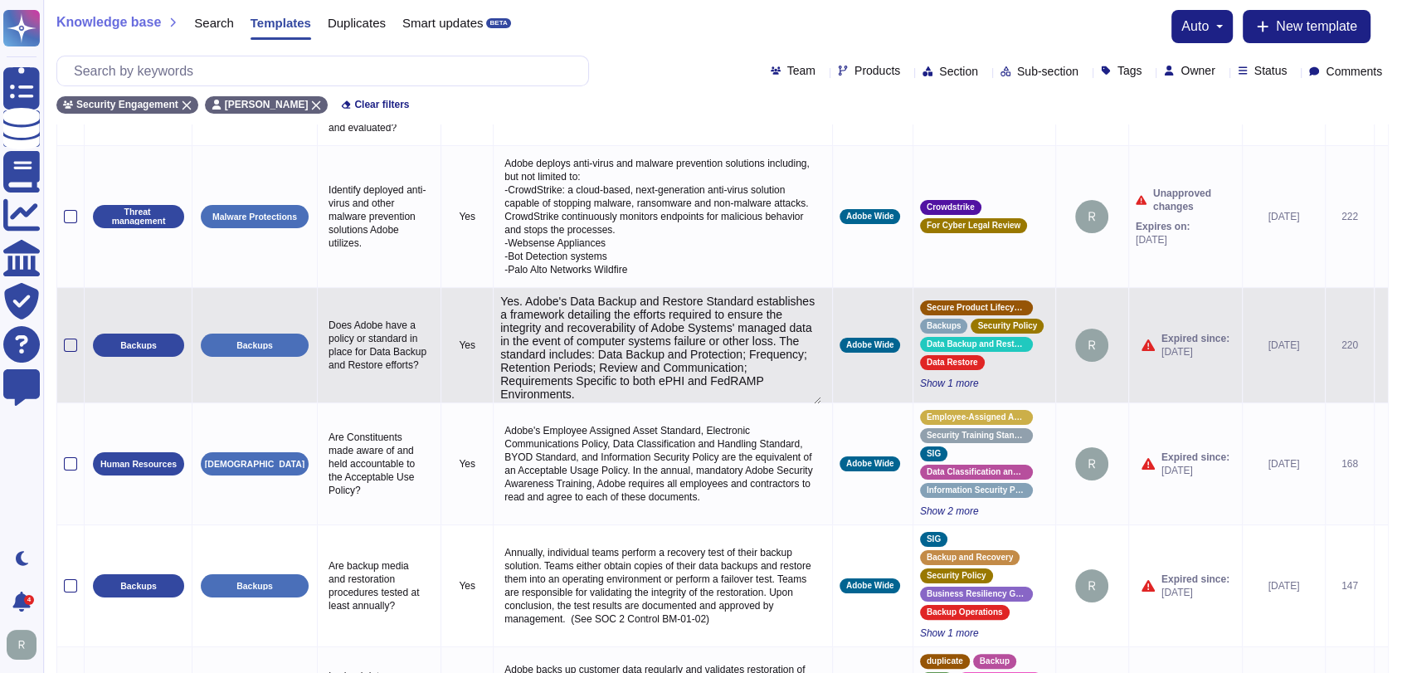
click at [698, 334] on textarea "Yes. Adobe's Data Backup and Restore Standard establishes a framework detailing…" at bounding box center [660, 350] width 321 height 110
type textarea "Yes. Adobe's Data Backup and Restore Standard establishes a framework detailing…"
click at [943, 390] on span "Show 1 more" at bounding box center [984, 383] width 129 height 13
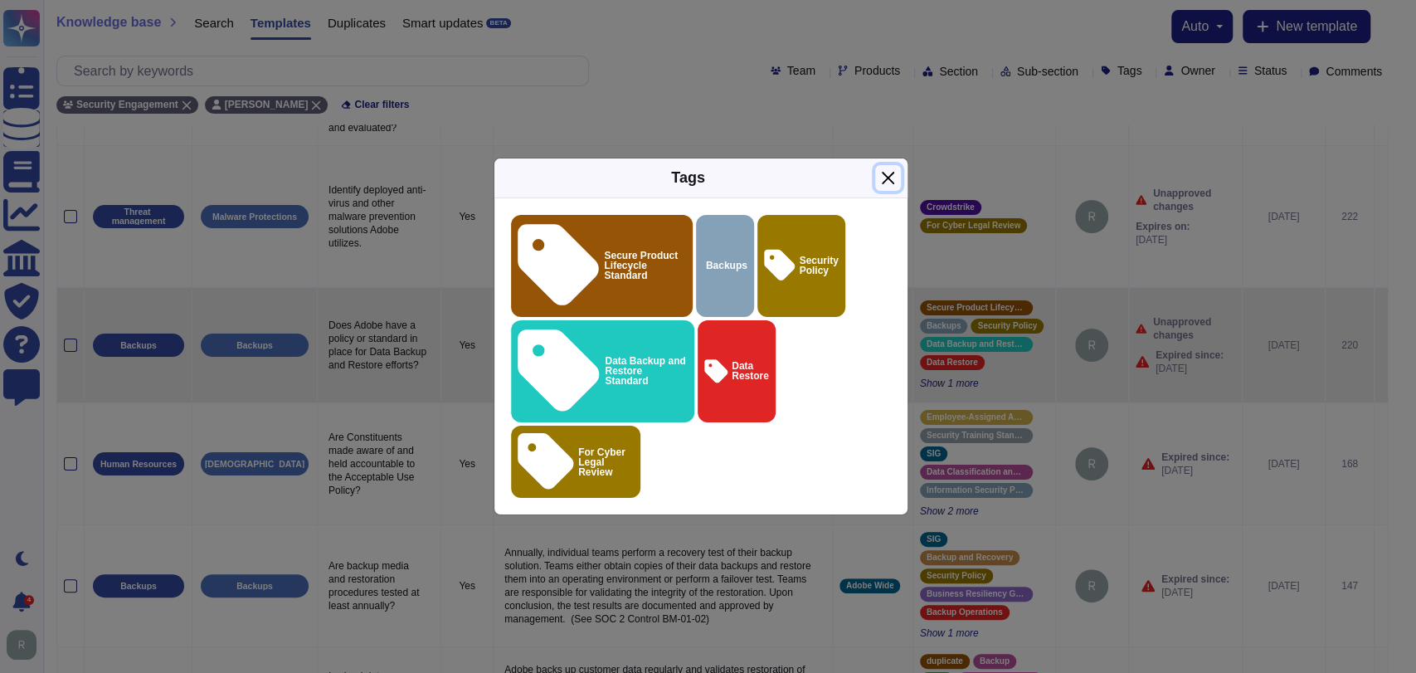
click at [892, 191] on button "Close" at bounding box center [888, 178] width 26 height 26
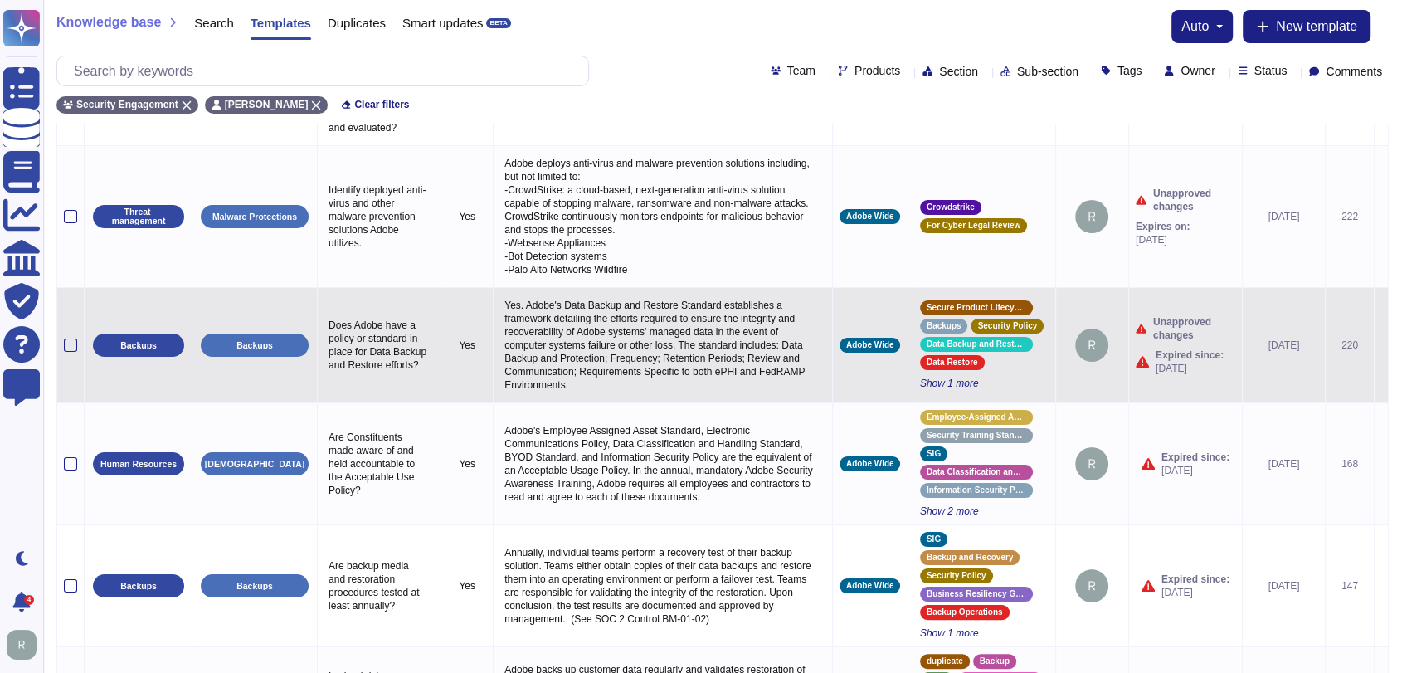
click at [665, 382] on p "Yes. Adobe's Data Backup and Restore Standard establishes a framework detailing…" at bounding box center [662, 345] width 325 height 101
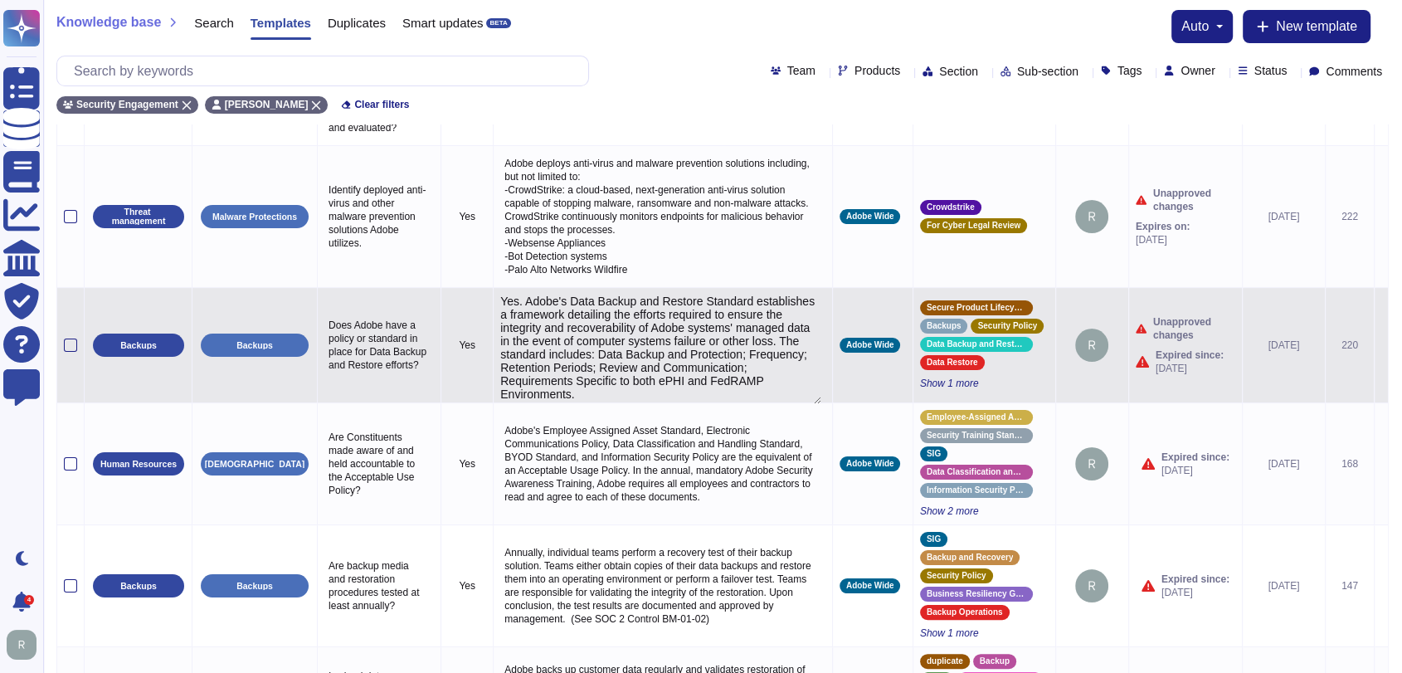
type textarea "Yes. Adobe's Data Backup and Restore Standard establishes a framework detailing…"
click at [1381, 346] on icon at bounding box center [1381, 346] width 0 height 0
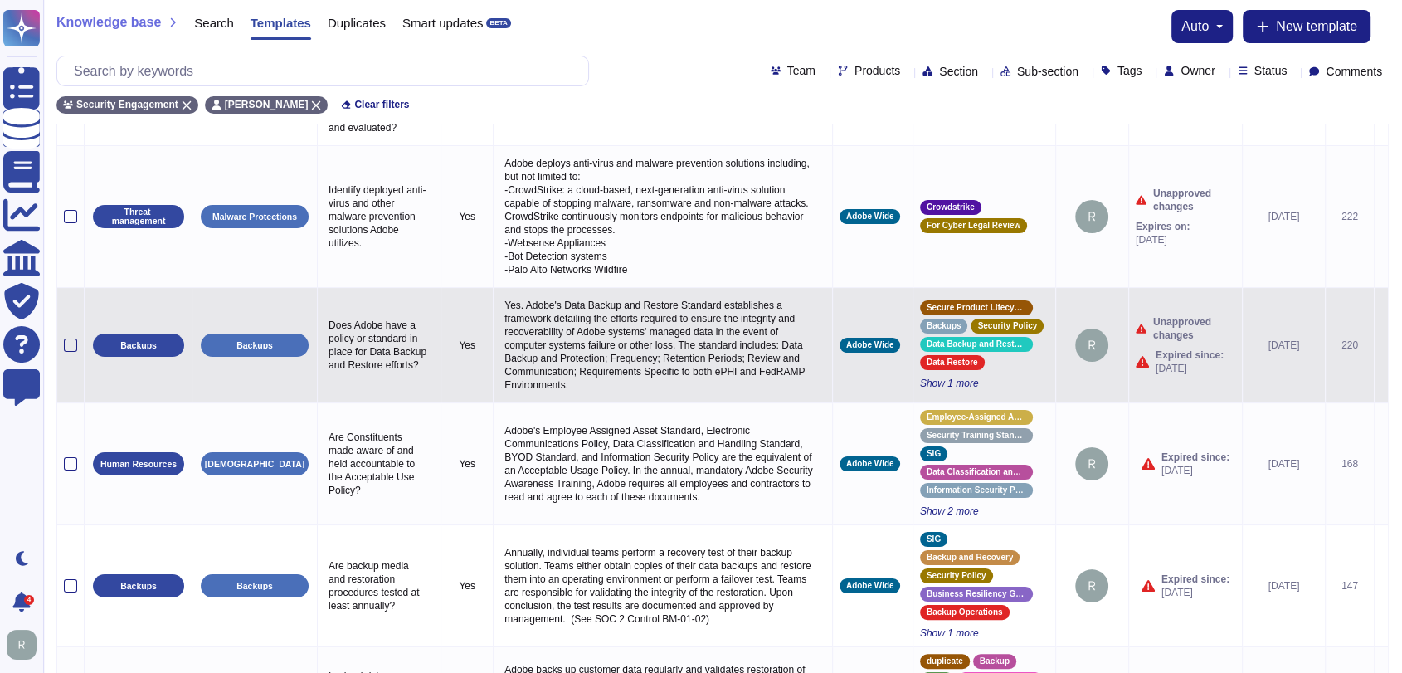
click at [1381, 346] on icon at bounding box center [1381, 346] width 0 height 0
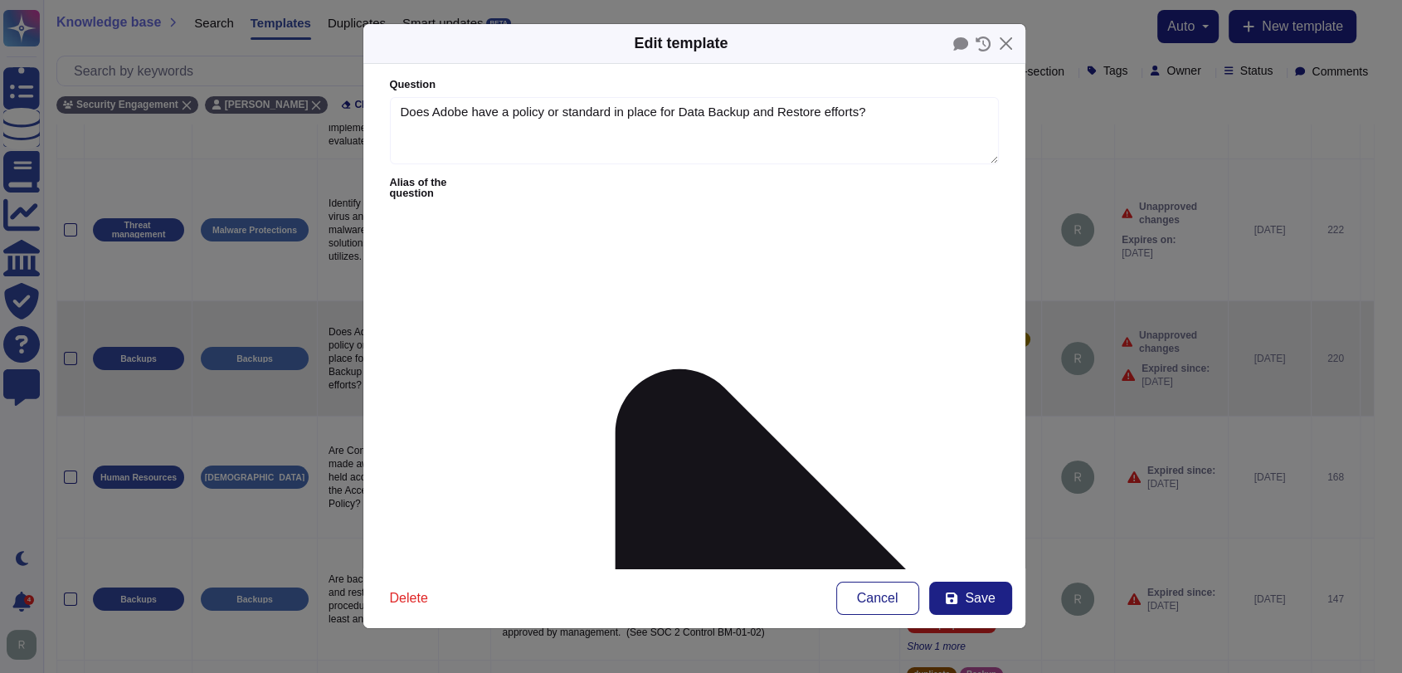
type textarea "Does Adobe have a policy or standard in place for Data Backup and Restore effor…"
type textarea "Yes. Adobe's Data Backup and Restore Standard establishes a framework detailing…"
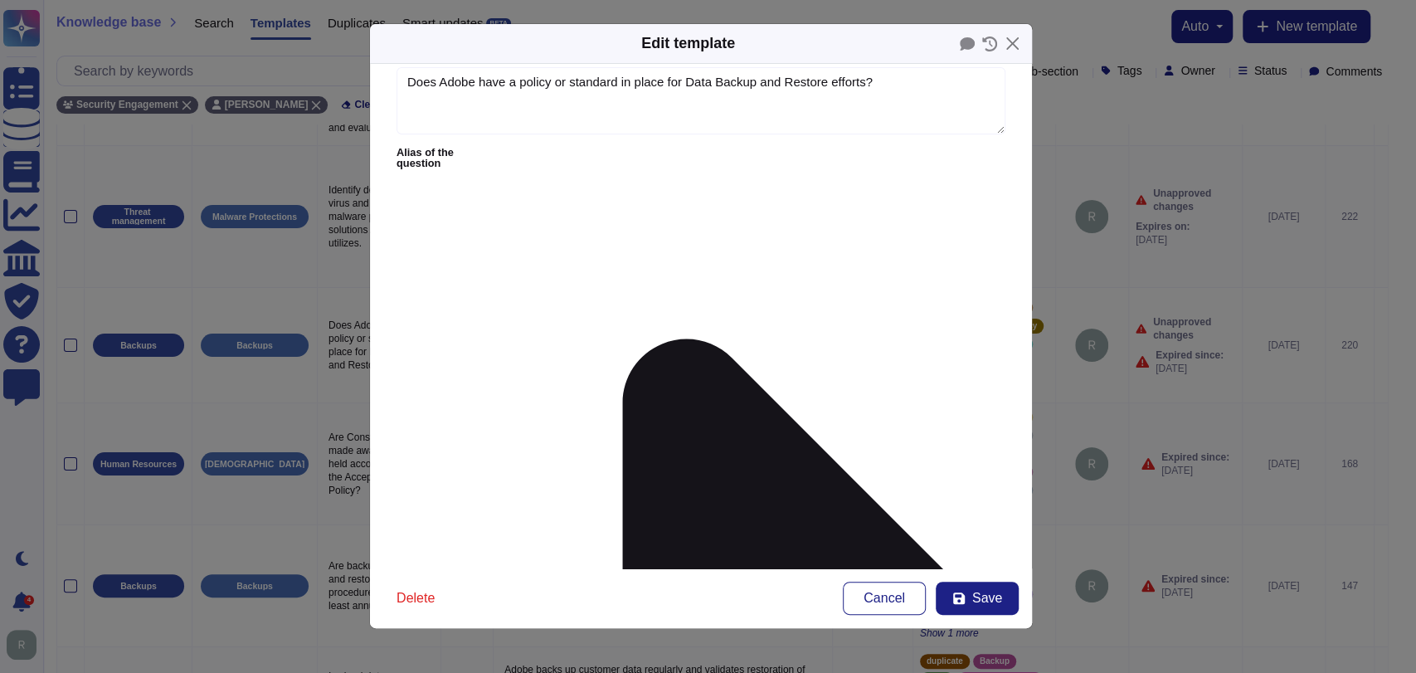
scroll to position [0, 0]
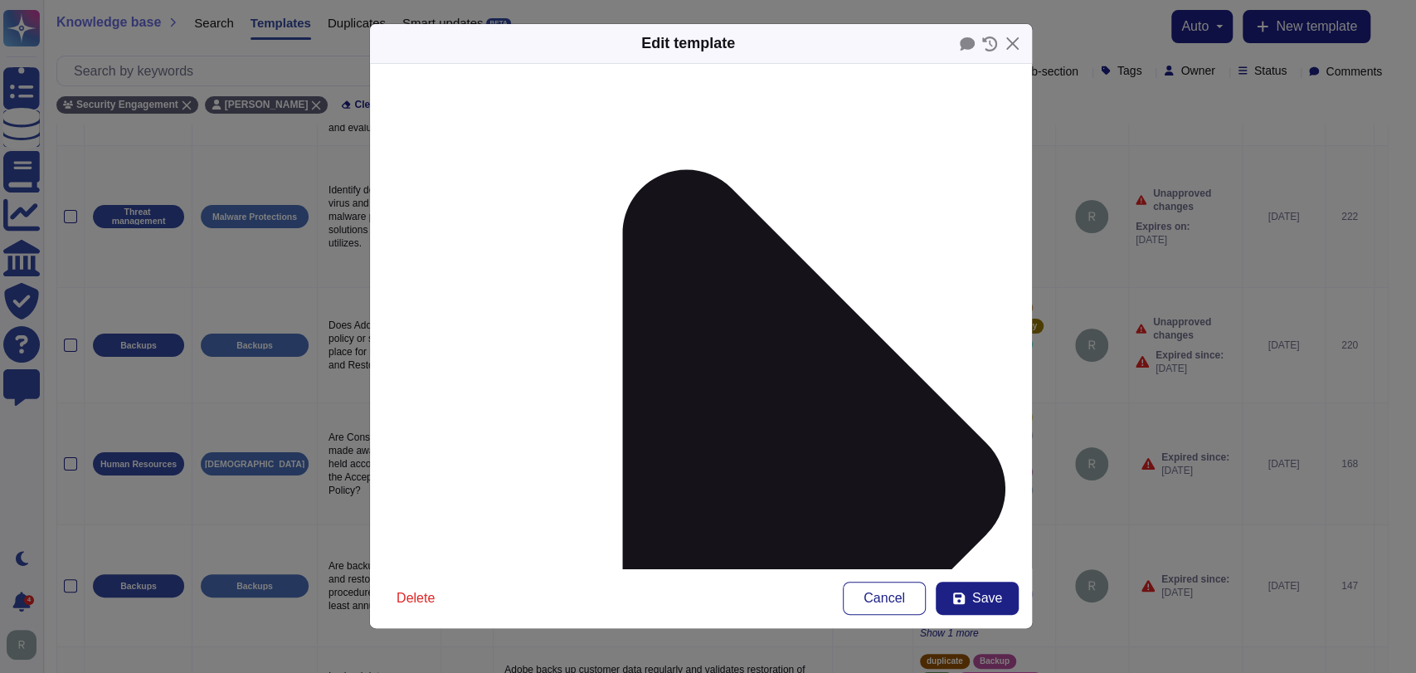
scroll to position [227, 0]
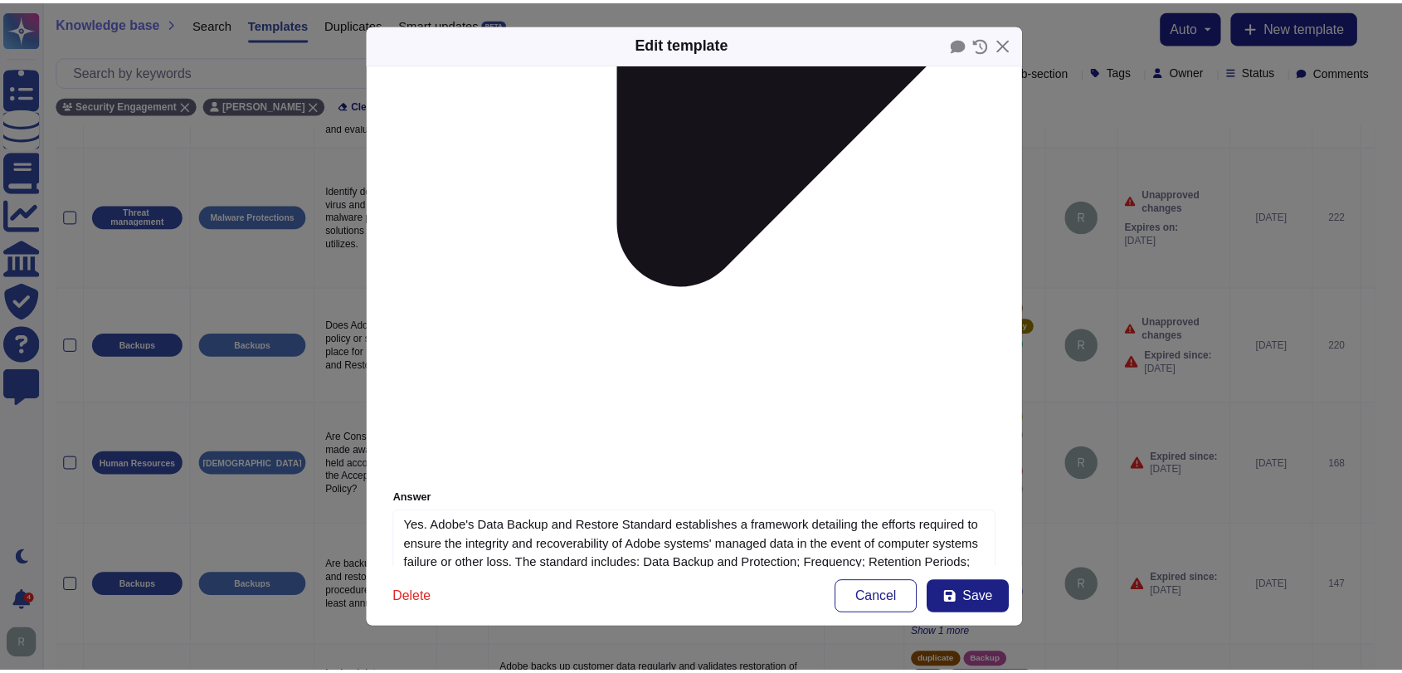
scroll to position [739, 0]
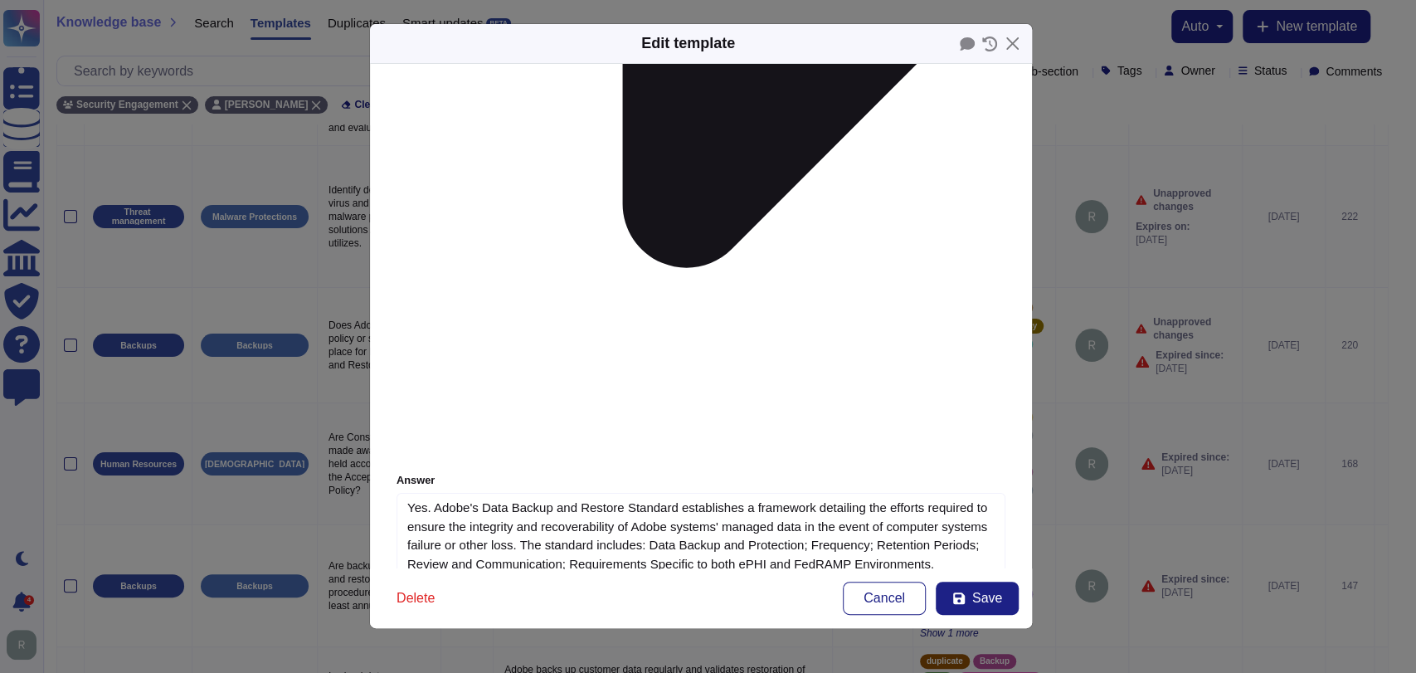
click at [957, 586] on button "Save" at bounding box center [977, 598] width 83 height 33
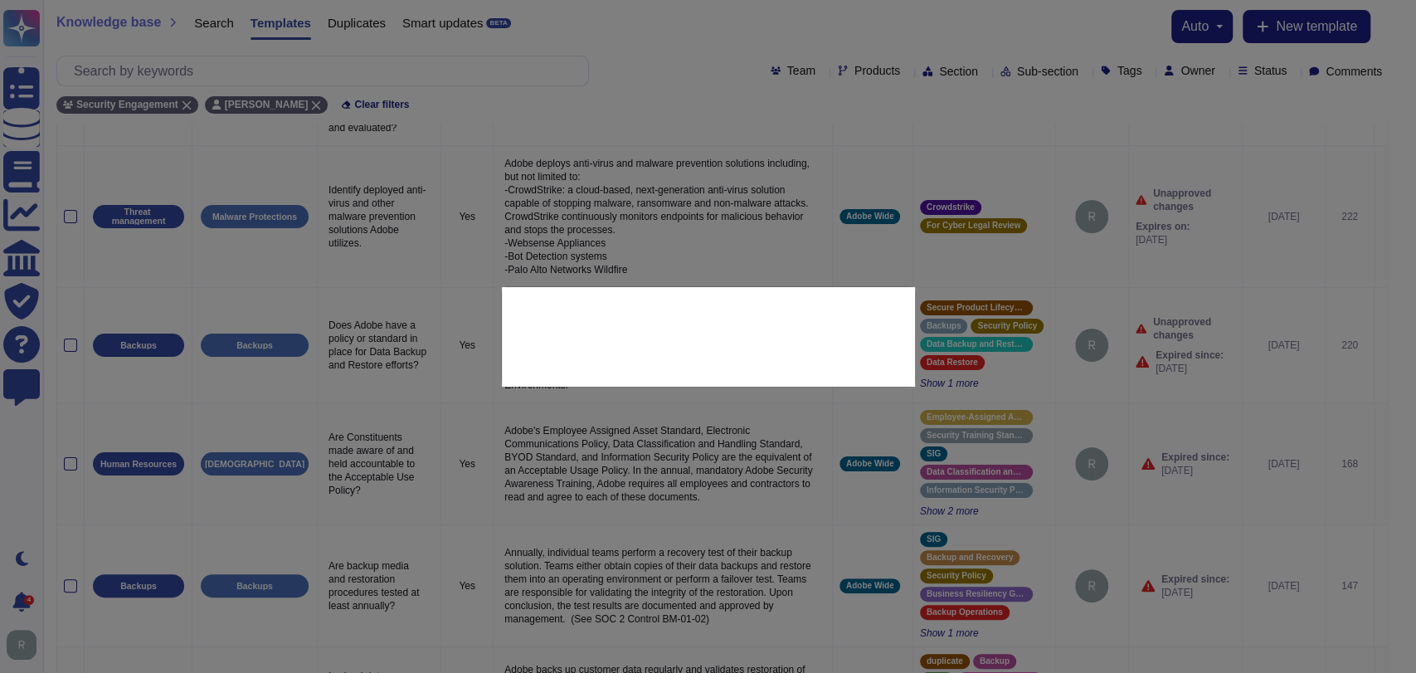
type input "[DATE]"
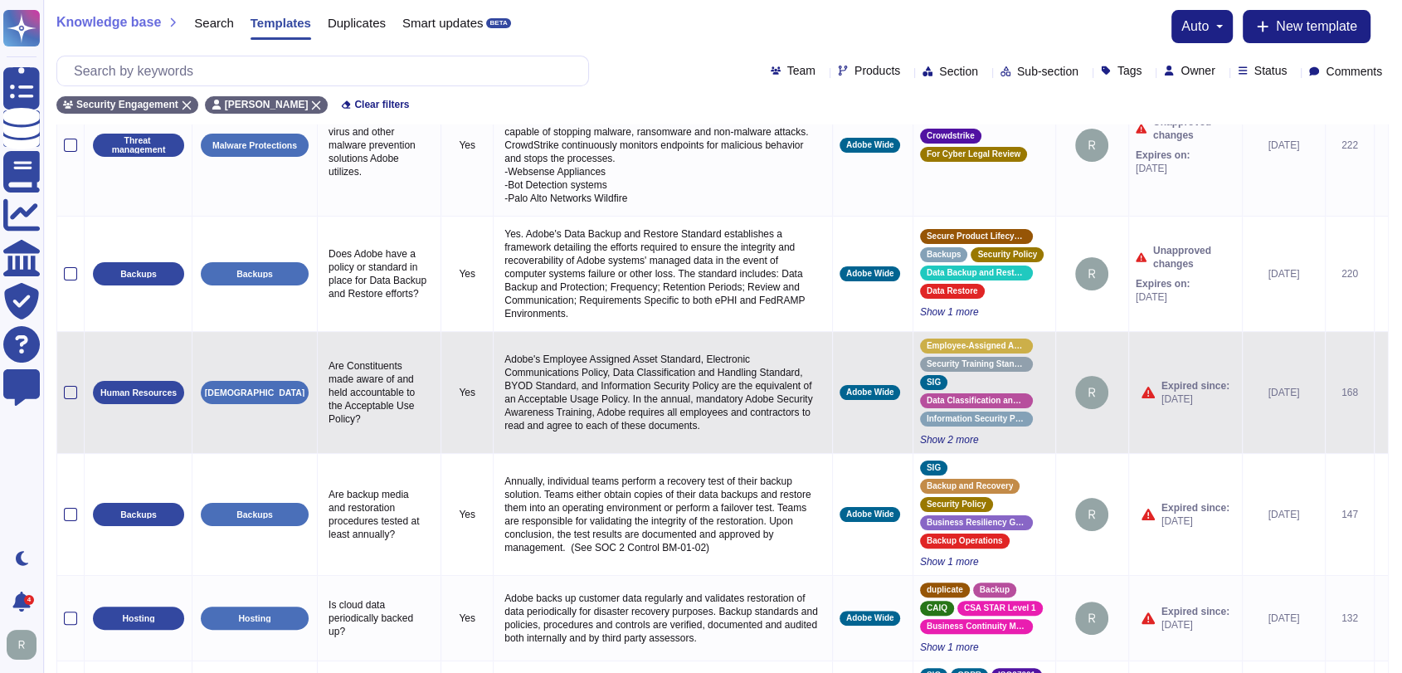
scroll to position [246, 0]
click at [363, 413] on p "Are Constituents made aware of and held accountable to the Acceptable Use Polic…" at bounding box center [379, 392] width 110 height 75
type textarea "Are Constituents made aware of and held accountable to the Acceptable Use Polic…"
drag, startPoint x: 376, startPoint y: 433, endPoint x: 323, endPoint y: 373, distance: 79.9
click at [323, 373] on td "Are Constituents made aware of and held accountable to the Acceptable Use Polic…" at bounding box center [380, 392] width 124 height 122
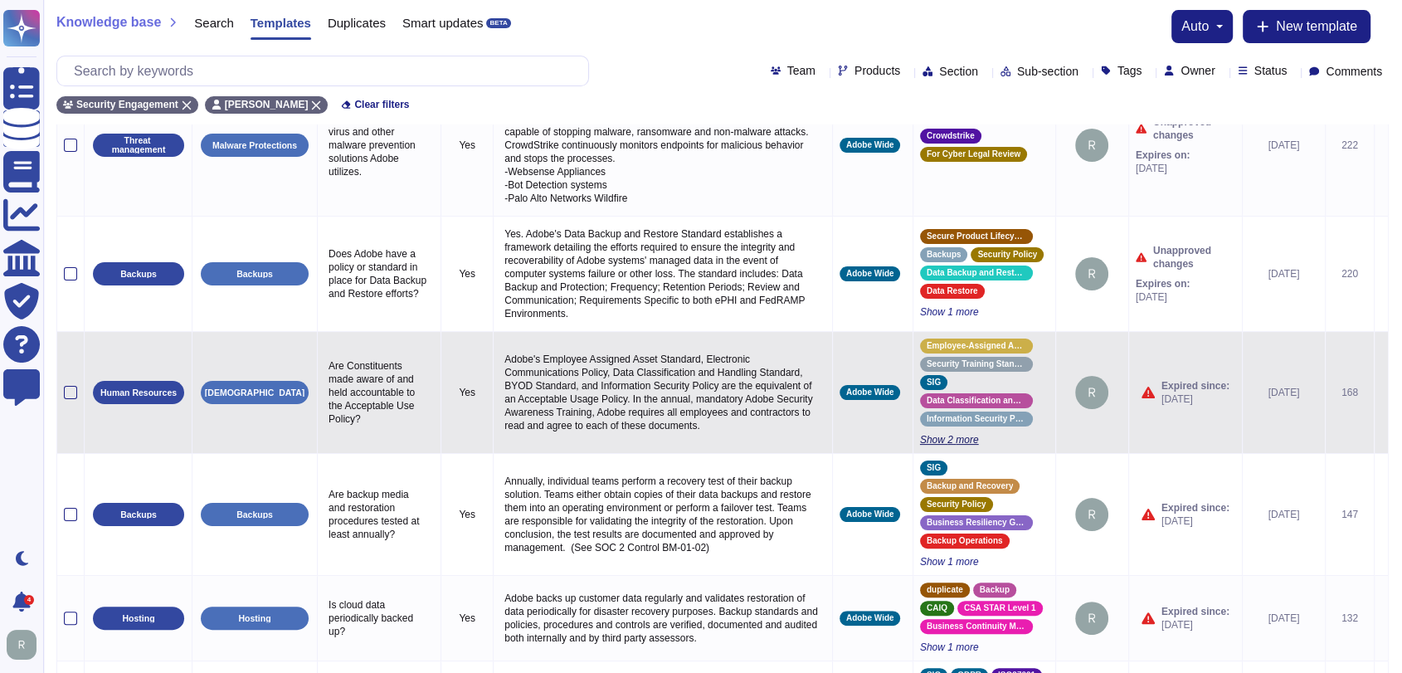
click at [928, 446] on span "Show 2 more" at bounding box center [984, 439] width 129 height 13
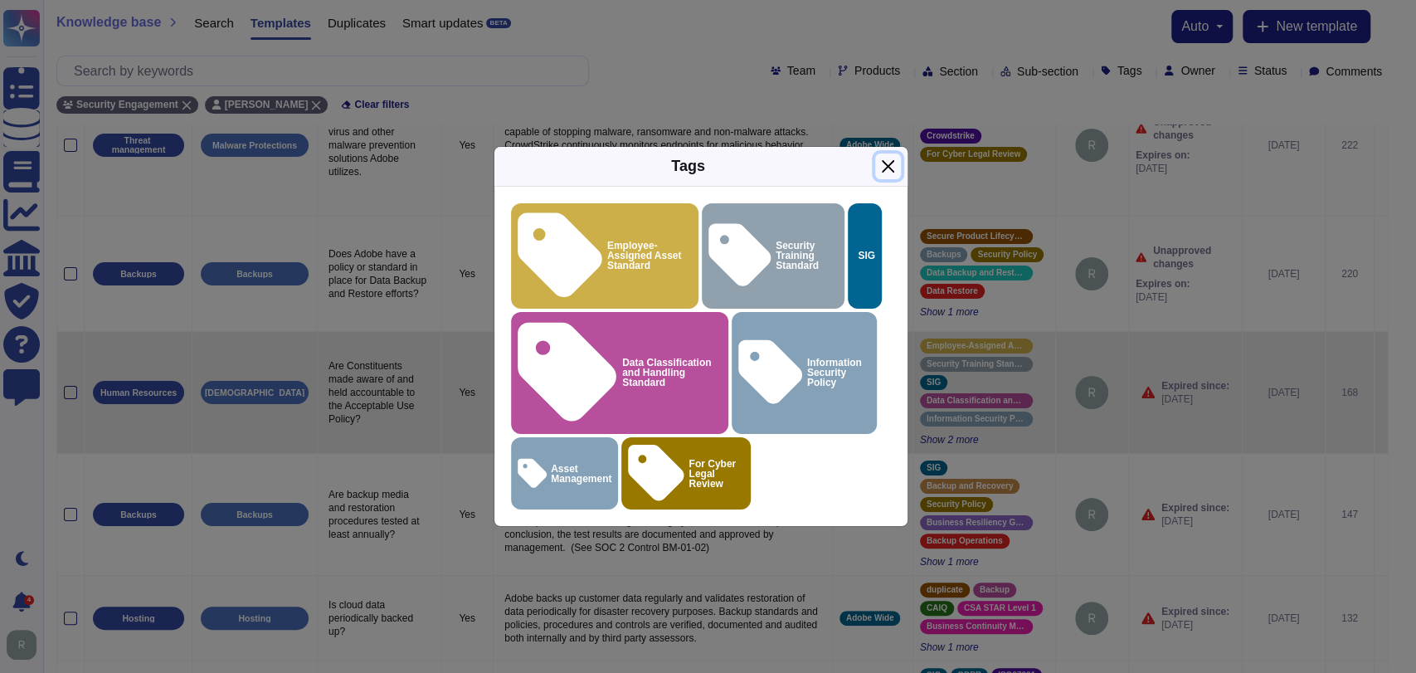
click at [896, 179] on button "Close" at bounding box center [888, 166] width 26 height 26
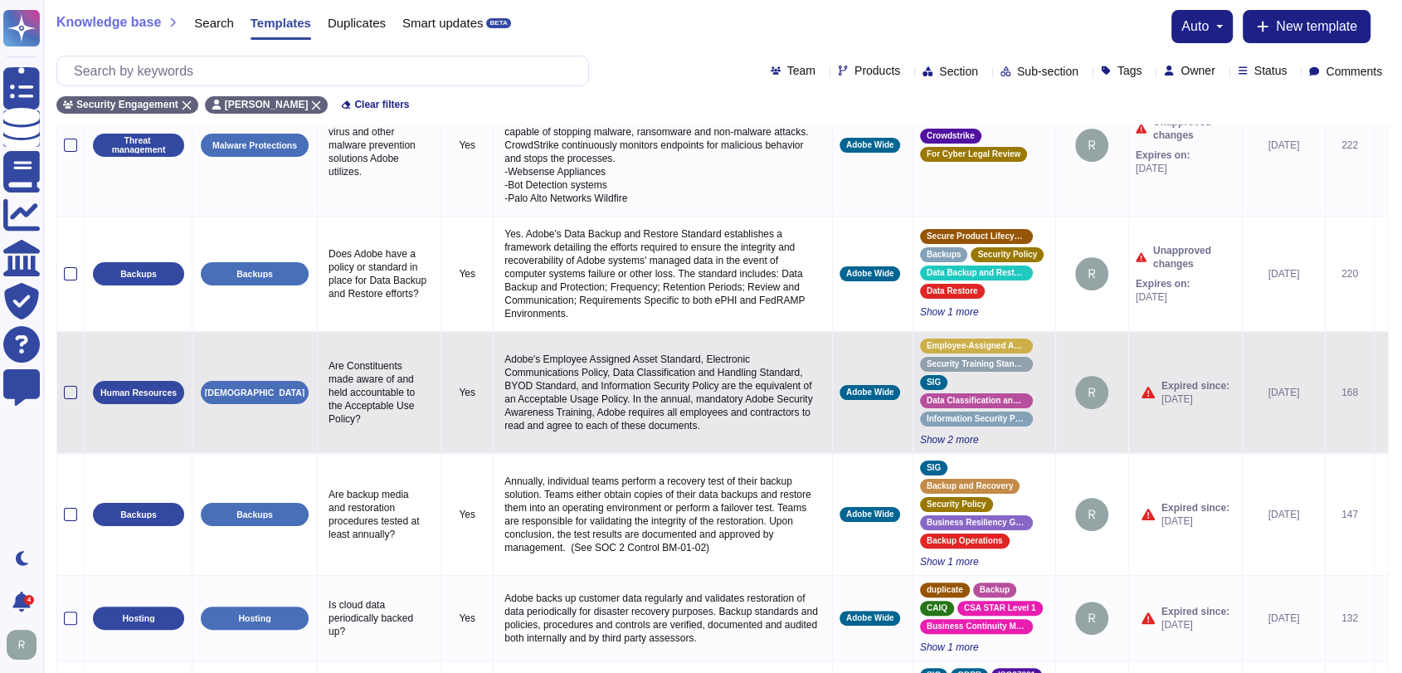
click at [624, 420] on p "Adobe's Employee Assigned Asset Standard, Electronic Communications Policy, Dat…" at bounding box center [662, 392] width 325 height 88
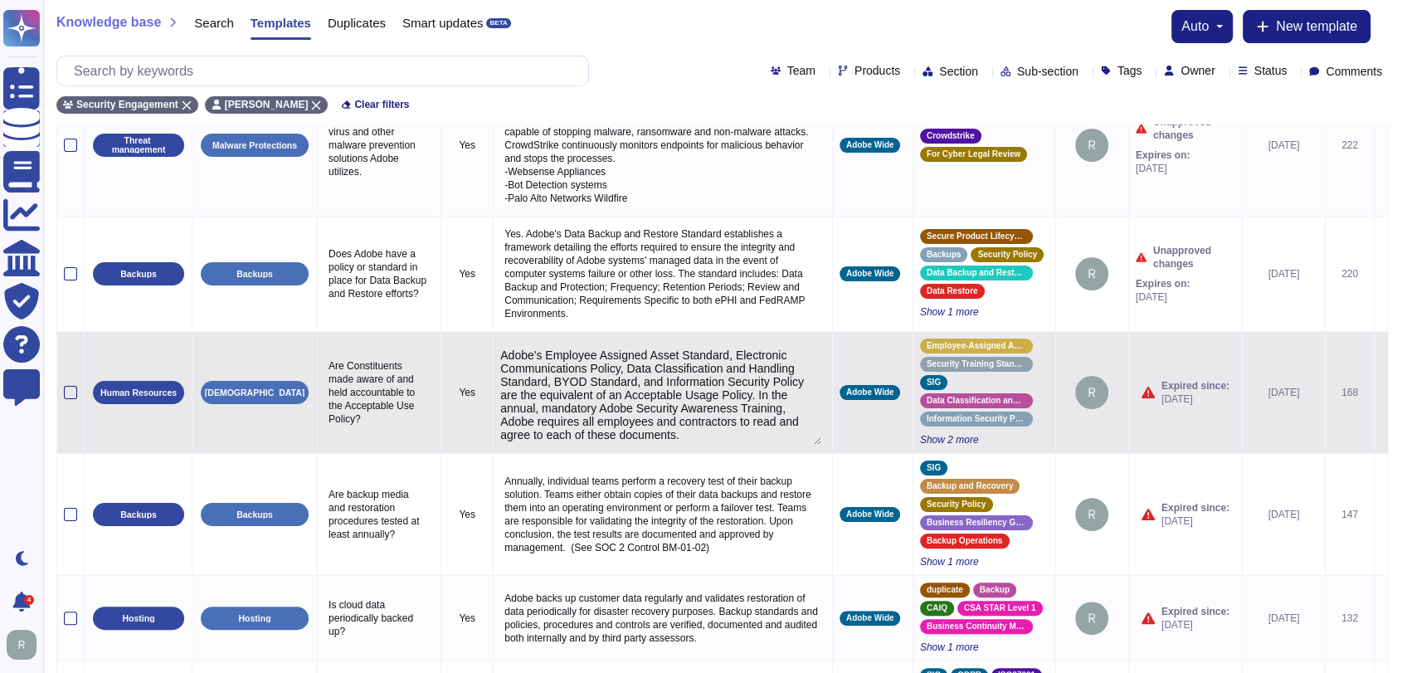
drag, startPoint x: 691, startPoint y: 452, endPoint x: 502, endPoint y: 370, distance: 206.2
click at [502, 370] on textarea "Adobe's Employee Assigned Asset Standard, Electronic Communications Policy, Dat…" at bounding box center [660, 396] width 321 height 96
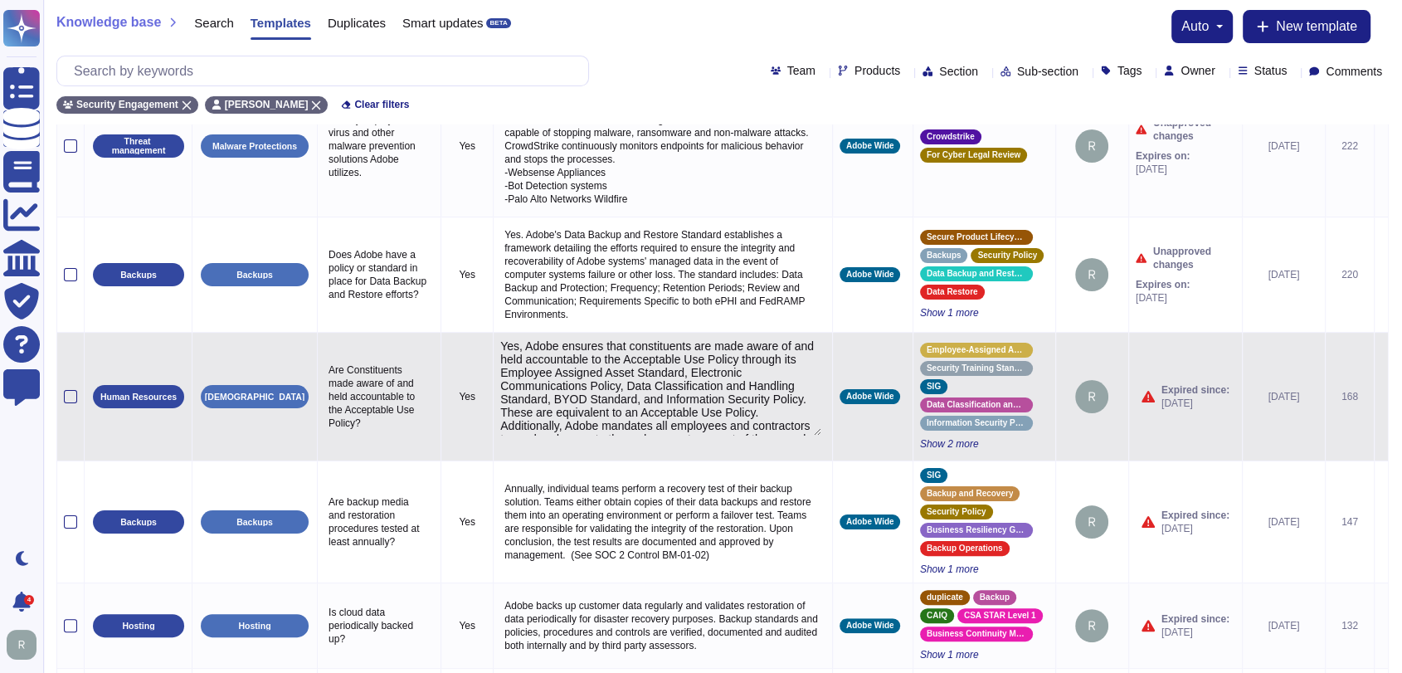
scroll to position [244, 0]
click at [524, 357] on textarea "Yes, Adobe ensures that constituents are made aware of and held accountable to …" at bounding box center [660, 388] width 321 height 96
type textarea "Adobe ensures that constituents are made aware of and held accountable to the A…"
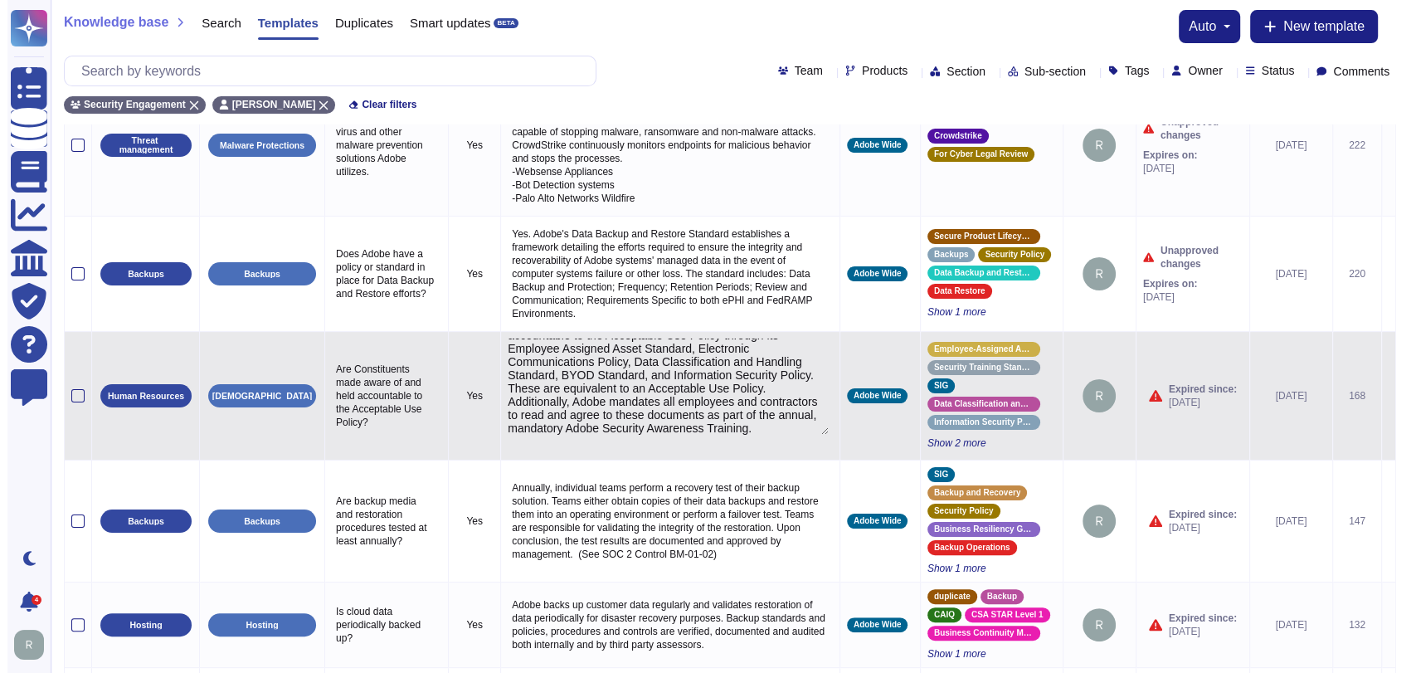
scroll to position [36, 0]
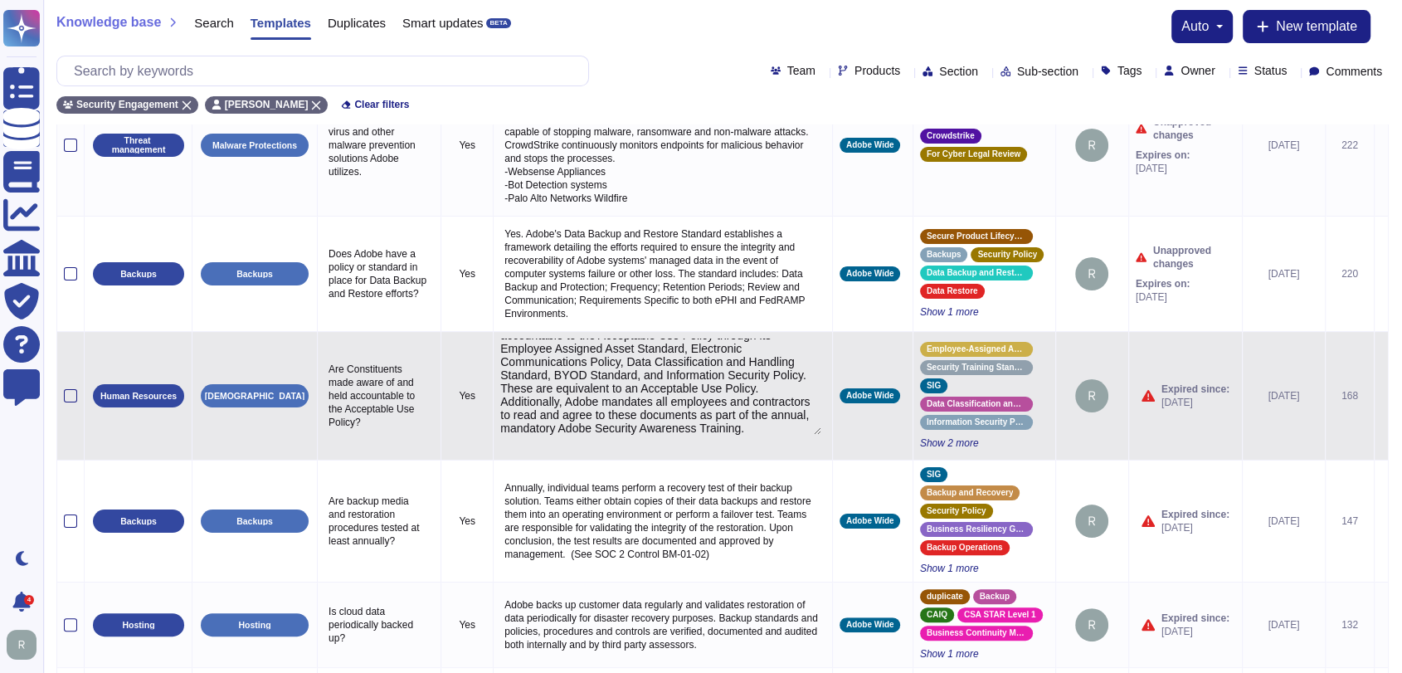
click at [1381, 397] on icon at bounding box center [1381, 397] width 0 height 0
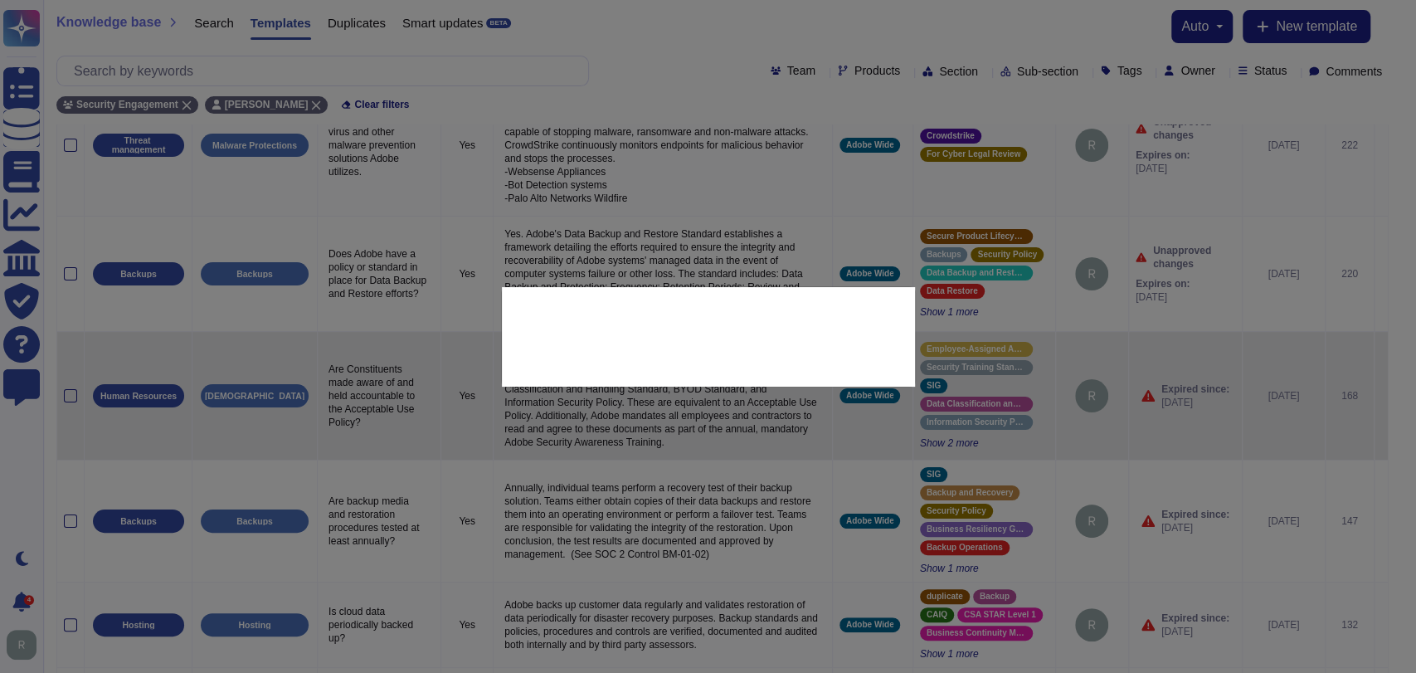
type textarea "Are Constituents made aware of and held accountable to the Acceptable Use Polic…"
type textarea "Adobe's Employee Assigned Asset Standard, Electronic Communications Policy, Dat…"
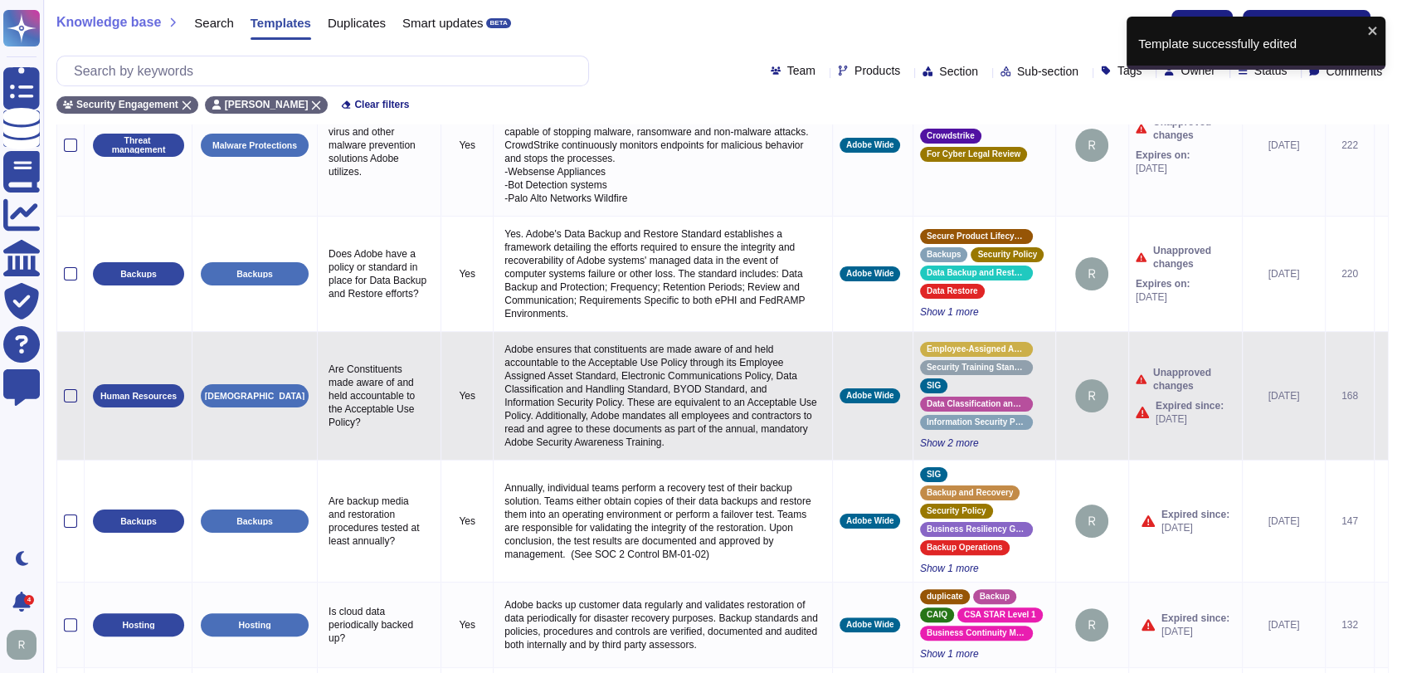
click at [1381, 397] on icon at bounding box center [1381, 397] width 0 height 0
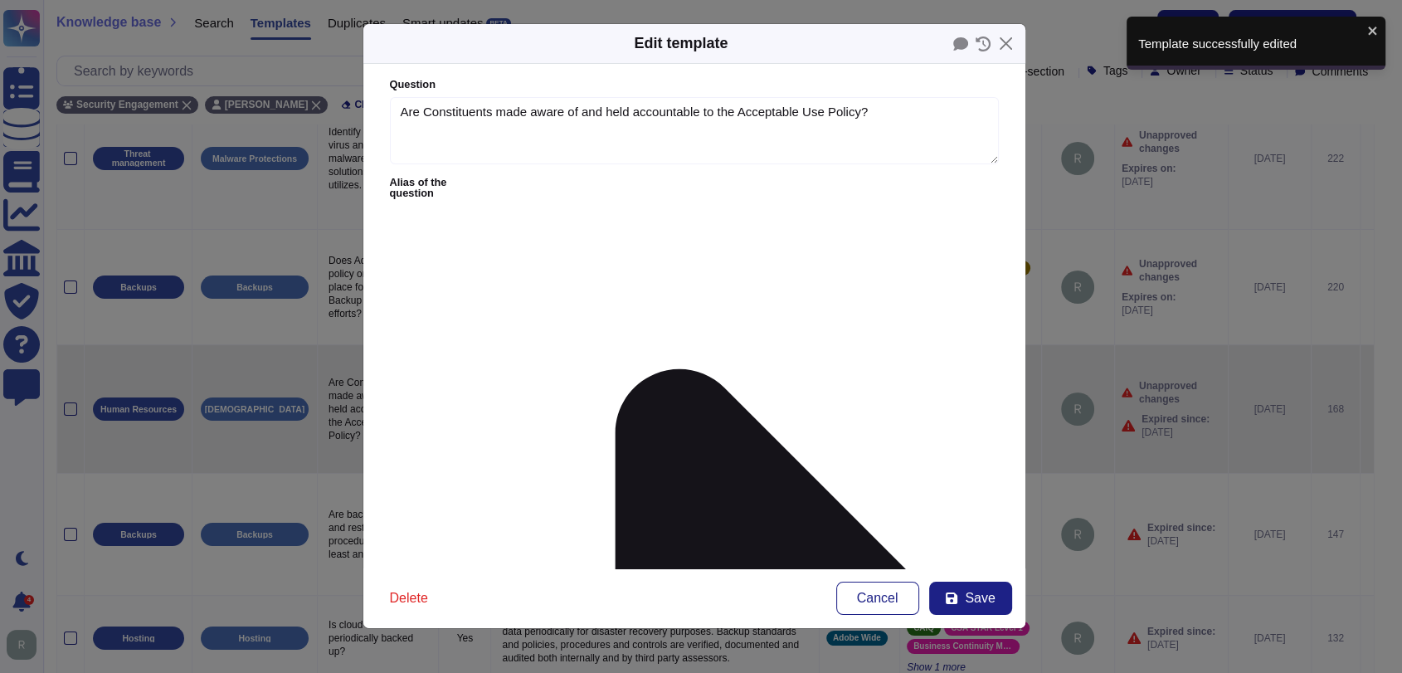
type textarea "Are Constituents made aware of and held accountable to the Acceptable Use Polic…"
type textarea "Adobe ensures that constituents are made aware of and held accountable to the A…"
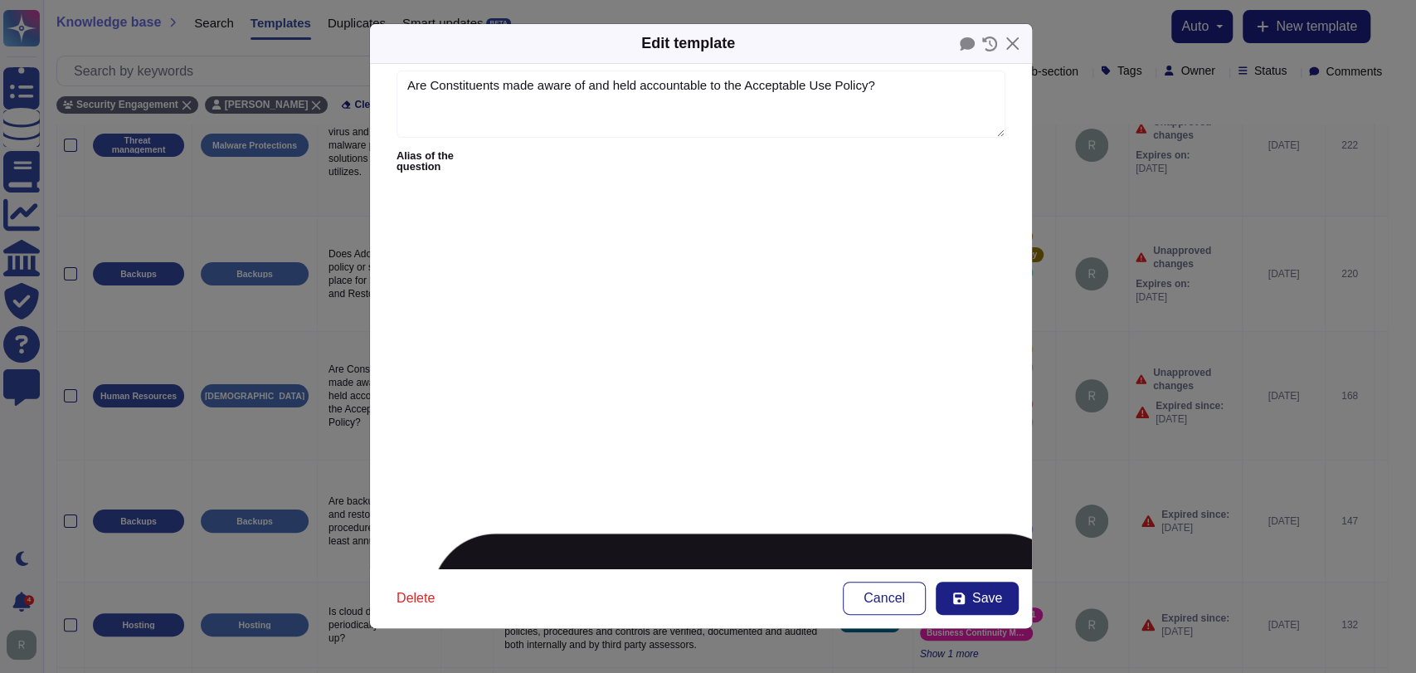
scroll to position [27, 0]
